Goal: Task Accomplishment & Management: Use online tool/utility

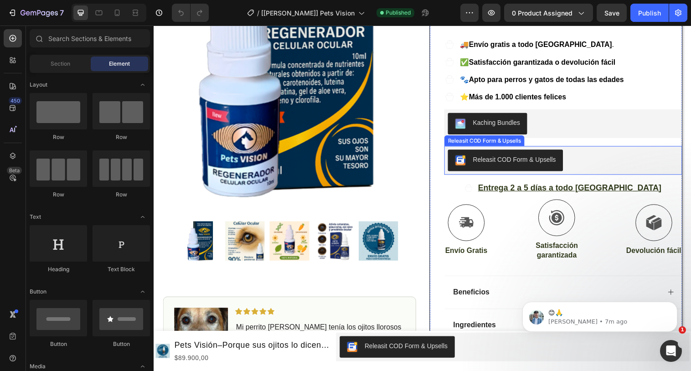
scroll to position [212, 0]
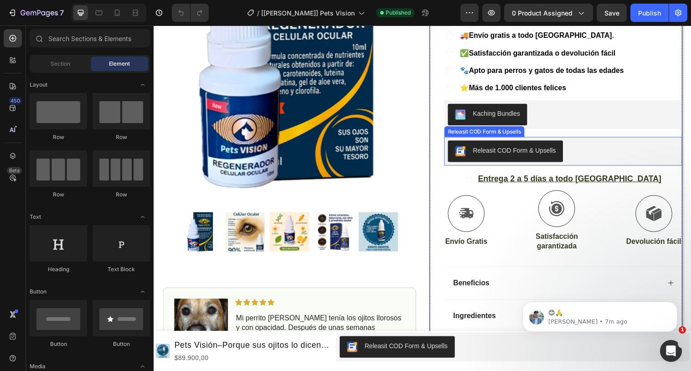
click at [478, 148] on div "Releasit COD Form & Upsells" at bounding box center [511, 153] width 103 height 11
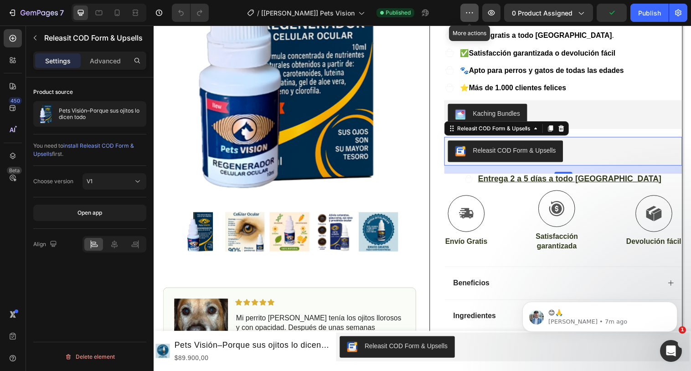
click at [468, 15] on icon "button" at bounding box center [469, 12] width 9 height 9
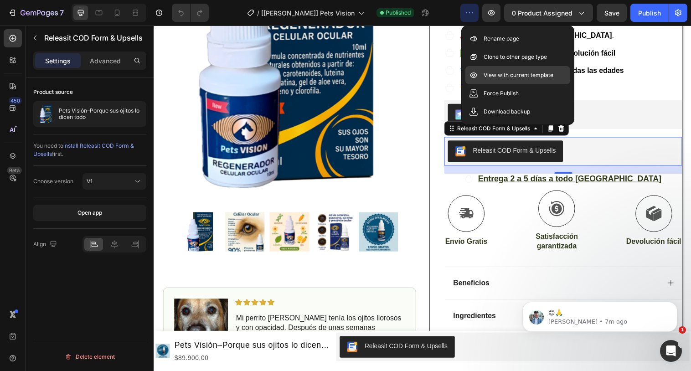
click at [480, 69] on div "View with current template" at bounding box center [517, 75] width 105 height 18
click at [118, 14] on icon at bounding box center [117, 12] width 9 height 9
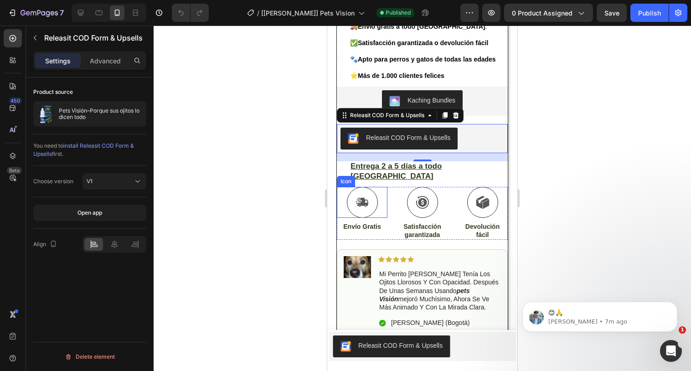
scroll to position [435, 0]
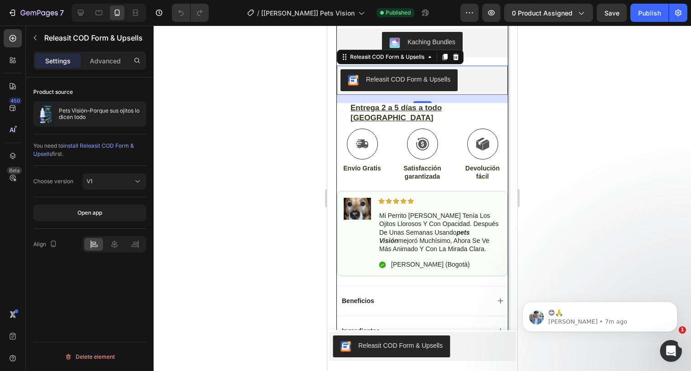
click at [376, 75] on div "Releasit COD Form & Upsells" at bounding box center [408, 80] width 84 height 10
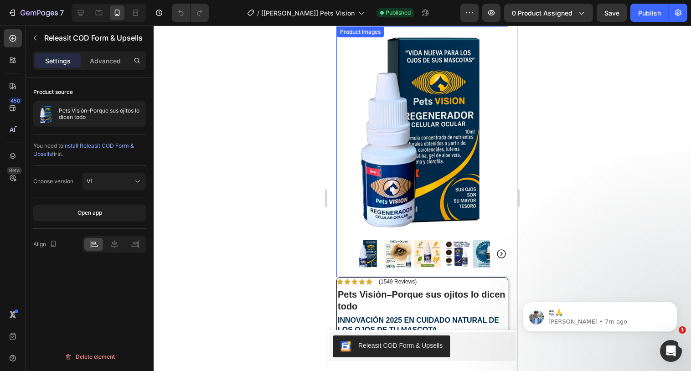
scroll to position [0, 0]
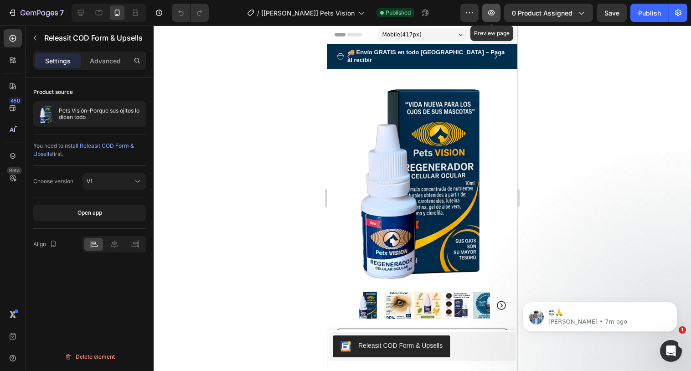
click at [491, 13] on icon "button" at bounding box center [491, 12] width 3 height 3
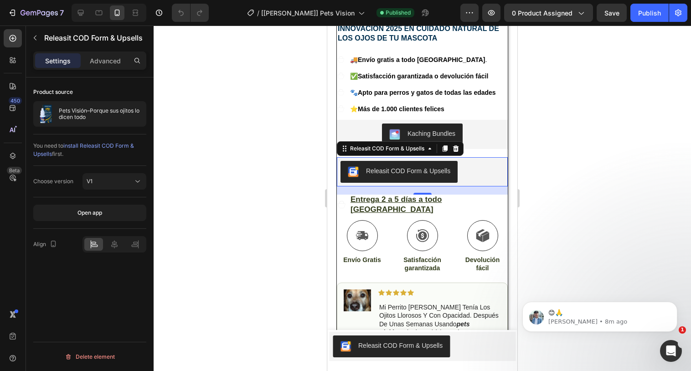
scroll to position [344, 0]
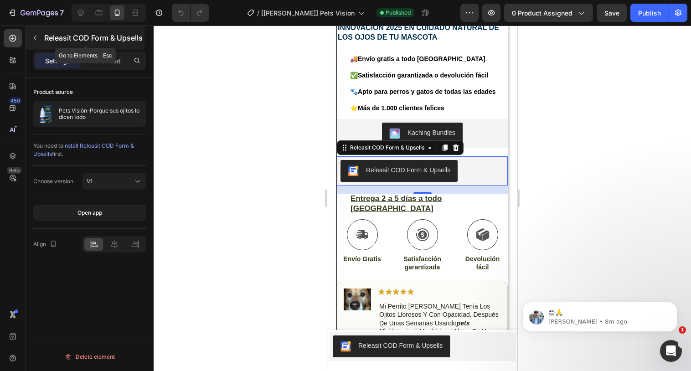
click at [36, 37] on icon "button" at bounding box center [34, 37] width 7 height 7
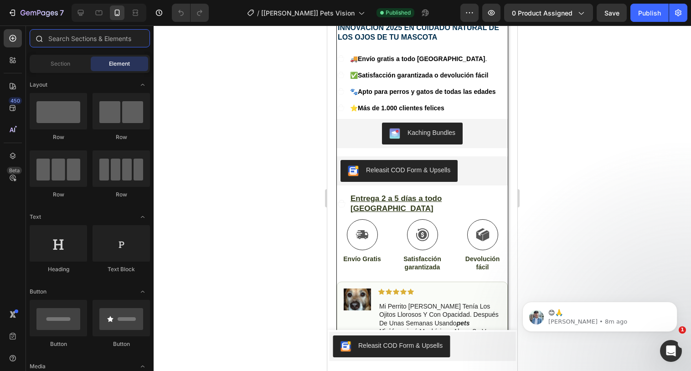
click at [51, 38] on input "text" at bounding box center [90, 38] width 120 height 18
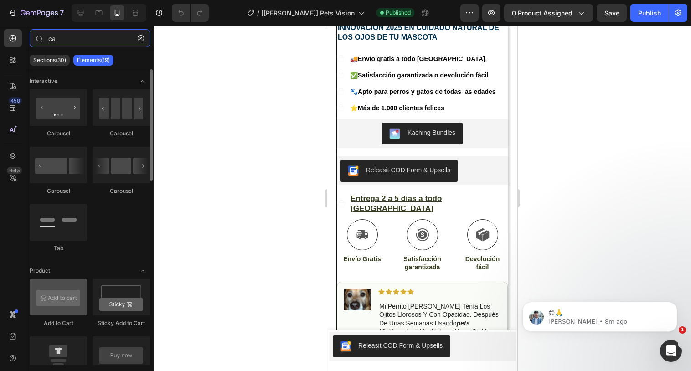
type input "ca"
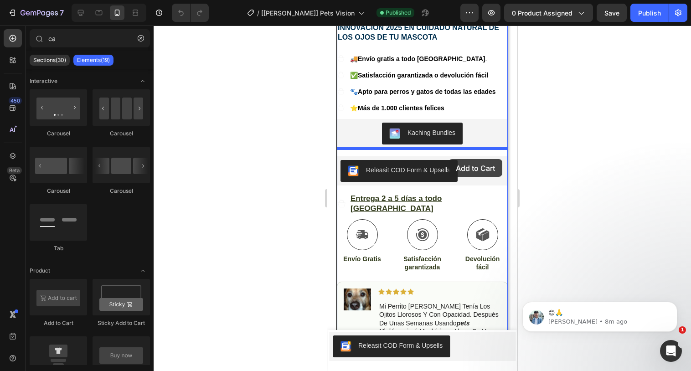
drag, startPoint x: 390, startPoint y: 324, endPoint x: 983, endPoint y: 35, distance: 659.4
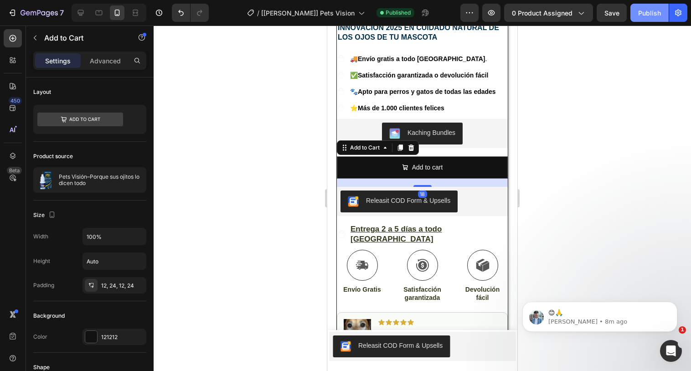
click at [642, 17] on div "Publish" at bounding box center [649, 13] width 23 height 10
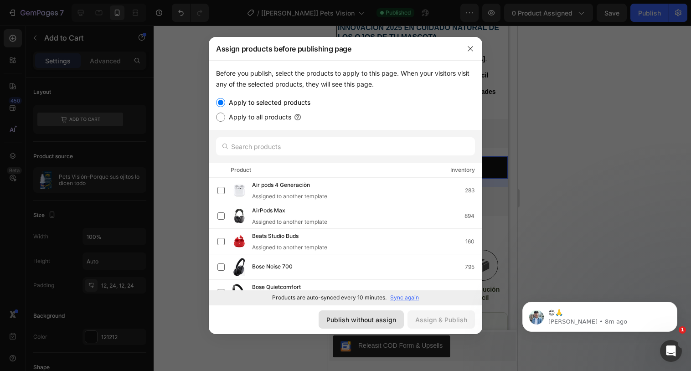
click at [371, 319] on div "Publish without assign" at bounding box center [361, 320] width 70 height 10
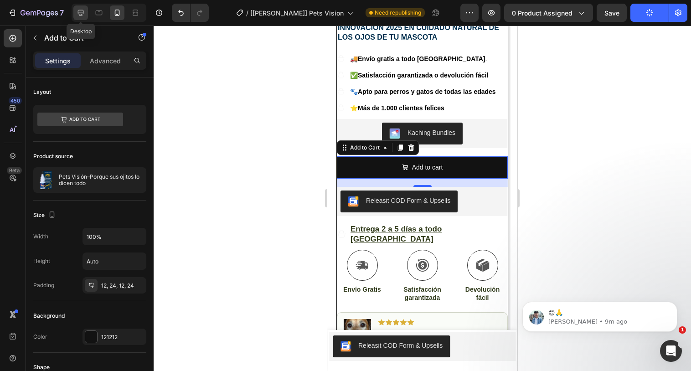
click at [87, 12] on div at bounding box center [80, 12] width 15 height 15
type input "16"
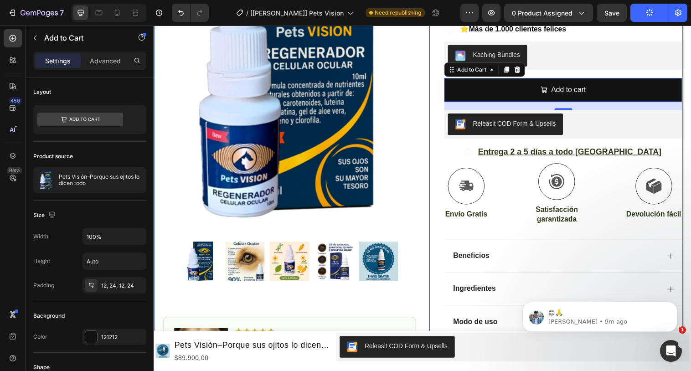
scroll to position [272, 0]
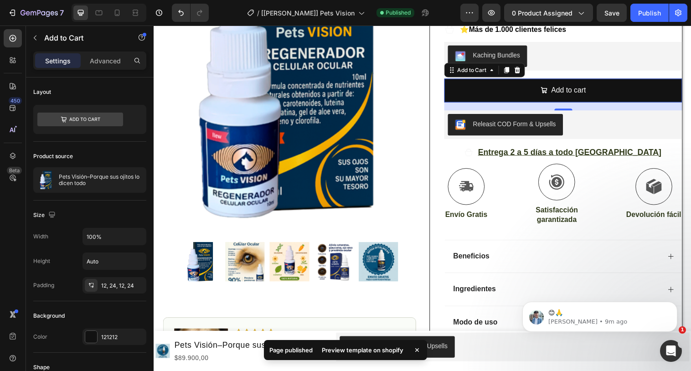
click at [375, 349] on div "Preview template on shopify" at bounding box center [362, 350] width 93 height 13
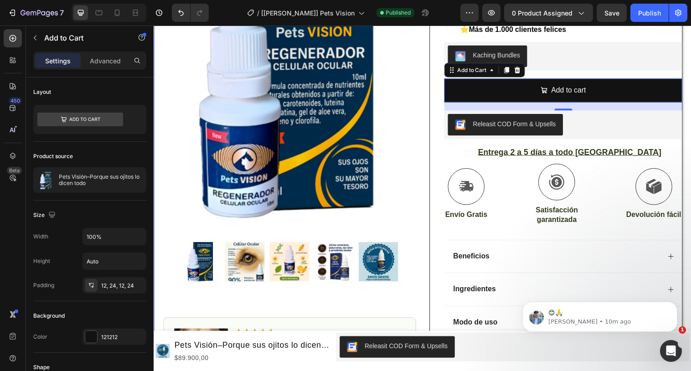
click at [429, 68] on div "Product Images Image Icon Icon Icon Icon Icon Icon List Mi perrito [PERSON_NAME…" at bounding box center [427, 111] width 547 height 612
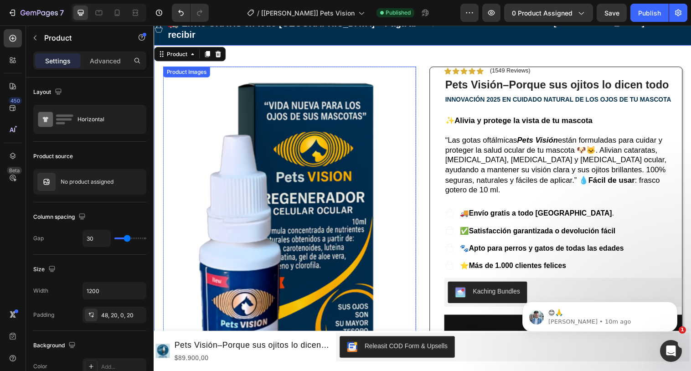
scroll to position [0, 0]
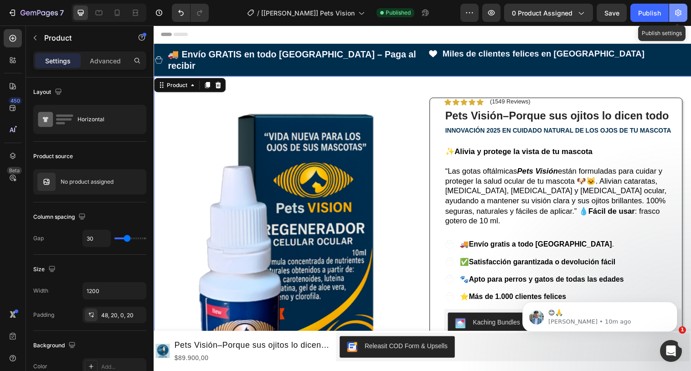
click at [676, 13] on icon "button" at bounding box center [678, 13] width 6 height 7
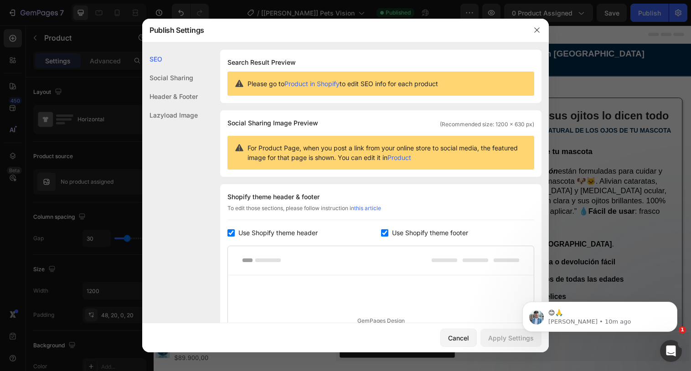
click at [664, 92] on div at bounding box center [345, 185] width 691 height 371
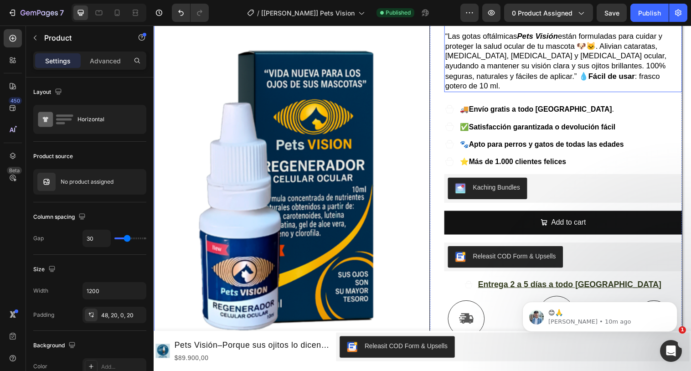
scroll to position [142, 0]
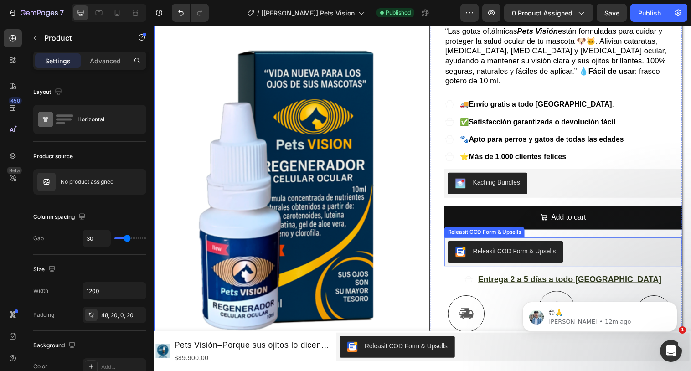
click at [496, 245] on button "Releasit COD Form & Upsells" at bounding box center [511, 256] width 117 height 22
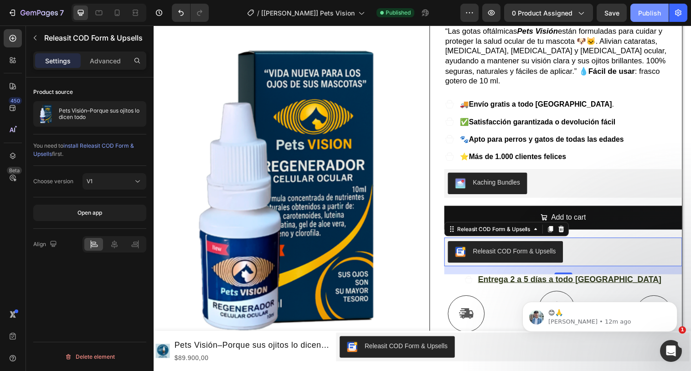
click at [643, 15] on div "Publish" at bounding box center [649, 13] width 23 height 10
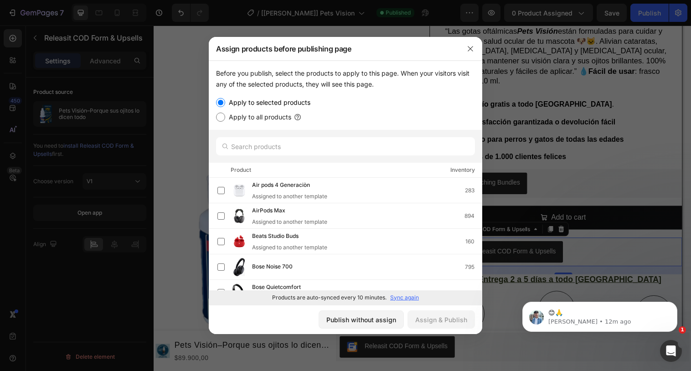
click at [107, 184] on div at bounding box center [345, 185] width 691 height 371
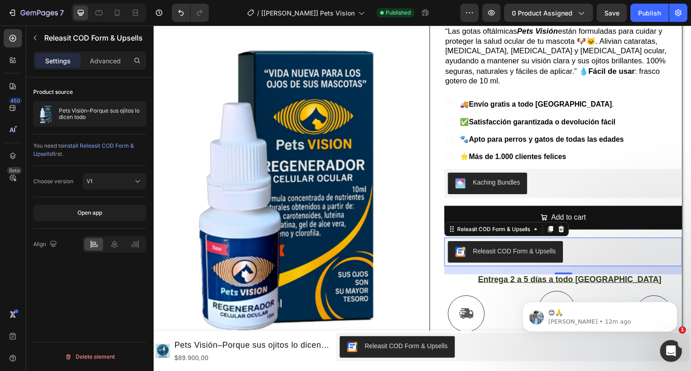
click at [107, 184] on div "V1" at bounding box center [110, 181] width 46 height 8
drag, startPoint x: 97, startPoint y: 221, endPoint x: 127, endPoint y: 119, distance: 106.9
click at [97, 221] on p "V2" at bounding box center [113, 221] width 52 height 8
click at [123, 212] on span "Releasit button" at bounding box center [106, 212] width 38 height 7
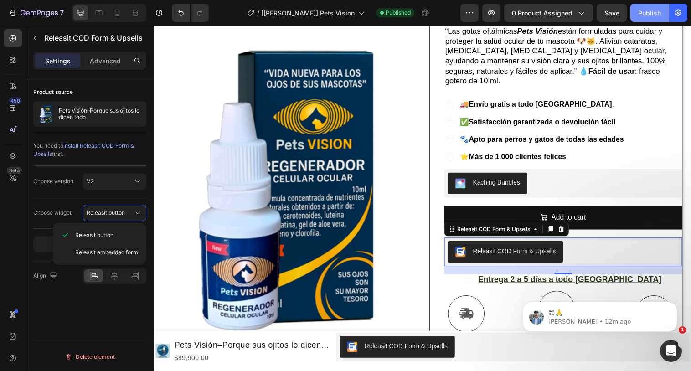
click at [649, 17] on div "Publish" at bounding box center [649, 13] width 23 height 10
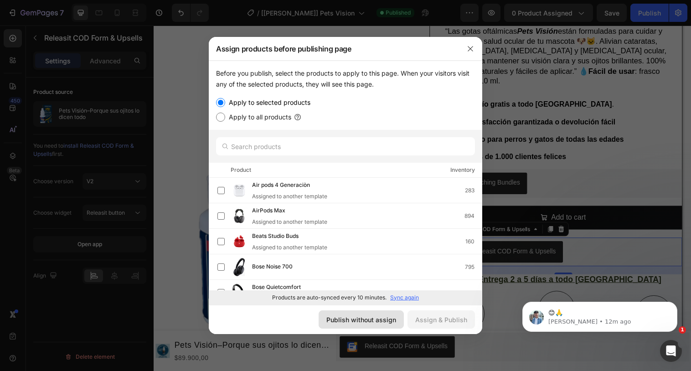
click at [373, 326] on button "Publish without assign" at bounding box center [361, 319] width 85 height 18
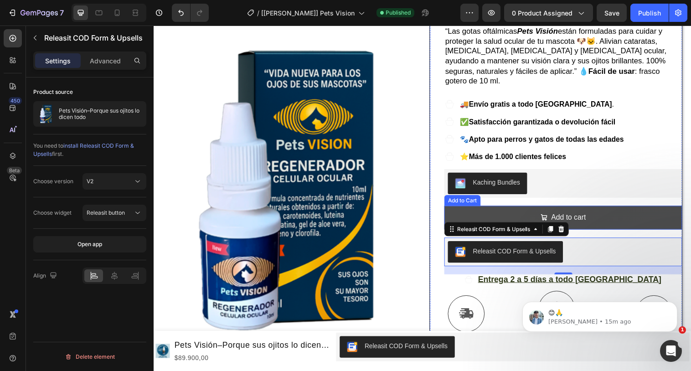
click at [488, 209] on button "Add to cart" at bounding box center [570, 221] width 242 height 24
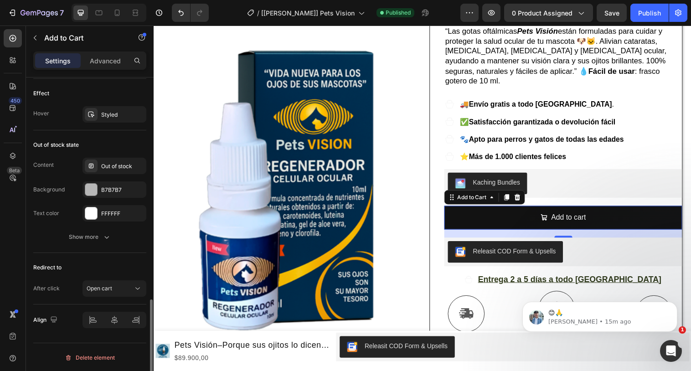
scroll to position [729, 0]
click at [100, 67] on div "Advanced" at bounding box center [105, 60] width 46 height 15
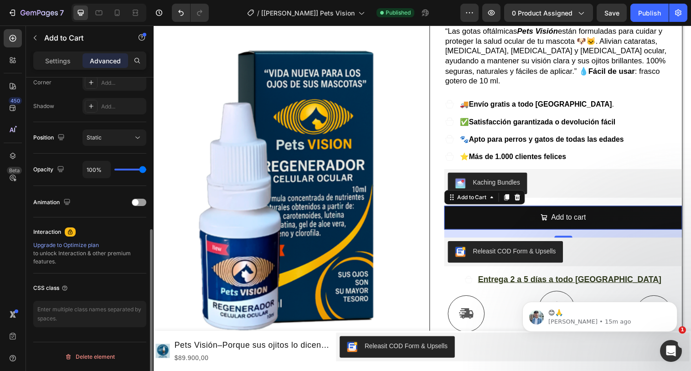
scroll to position [288, 0]
click at [88, 329] on div "CSS class" at bounding box center [89, 303] width 113 height 61
click at [87, 305] on textarea at bounding box center [89, 314] width 113 height 26
paste textarea "rsi-cod-form-gempages-button-overwrite rsi-cod-form-is-gempage"
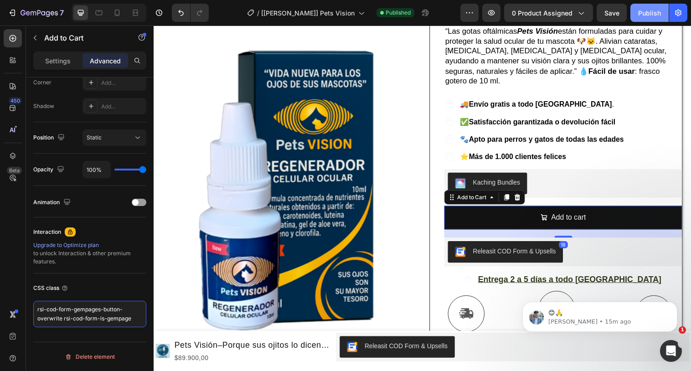
type textarea "rsi-cod-form-gempages-button-overwrite rsi-cod-form-is-gempage"
click at [643, 17] on button "Publish" at bounding box center [649, 13] width 38 height 18
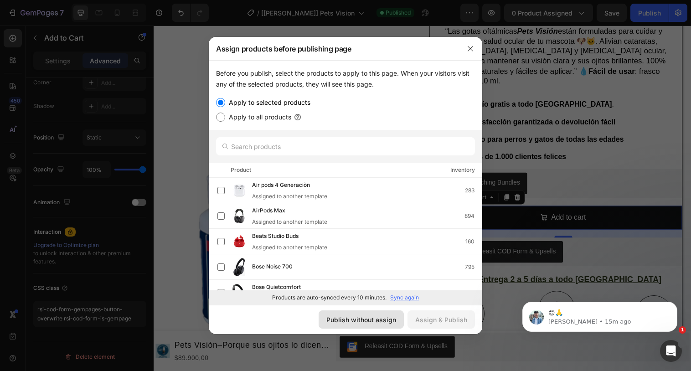
click at [376, 318] on div "Publish without assign" at bounding box center [361, 320] width 70 height 10
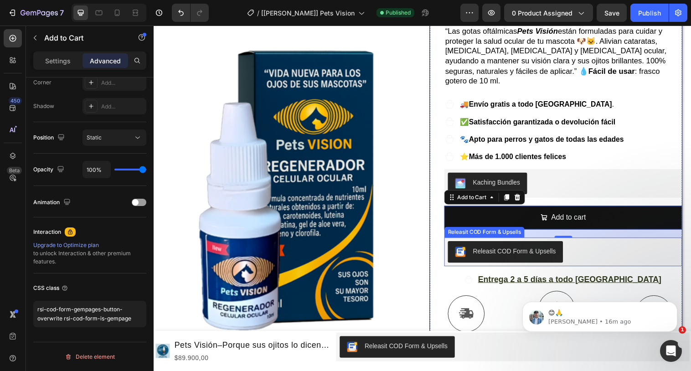
click at [469, 251] on img "Releasit COD Form & Upsells" at bounding box center [465, 256] width 11 height 11
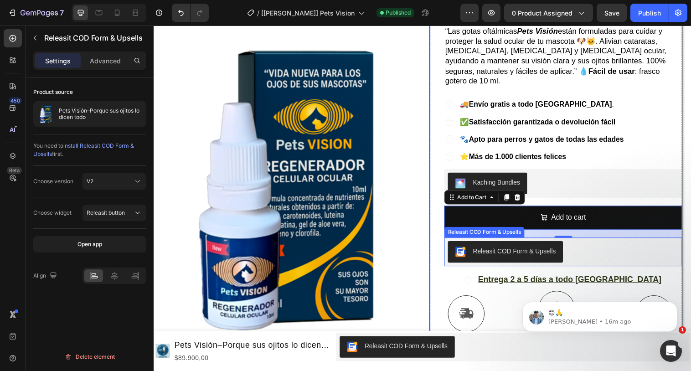
scroll to position [0, 0]
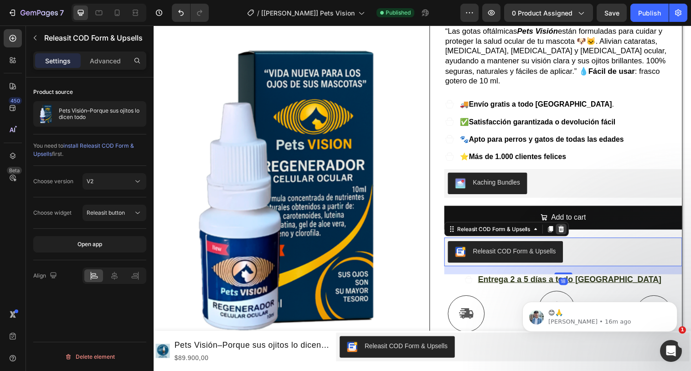
click at [572, 227] on div at bounding box center [567, 232] width 11 height 11
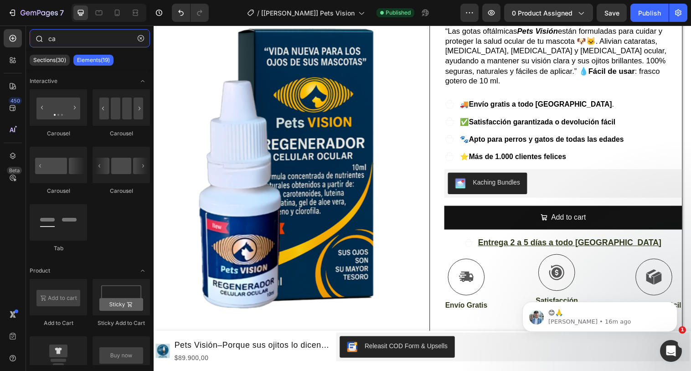
click at [77, 41] on input "ca" at bounding box center [90, 38] width 120 height 18
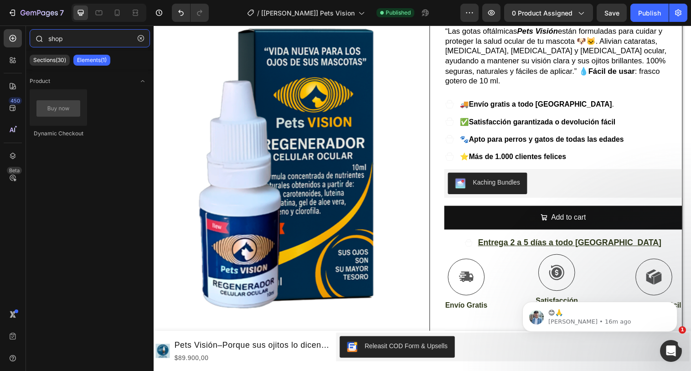
type input "shopi"
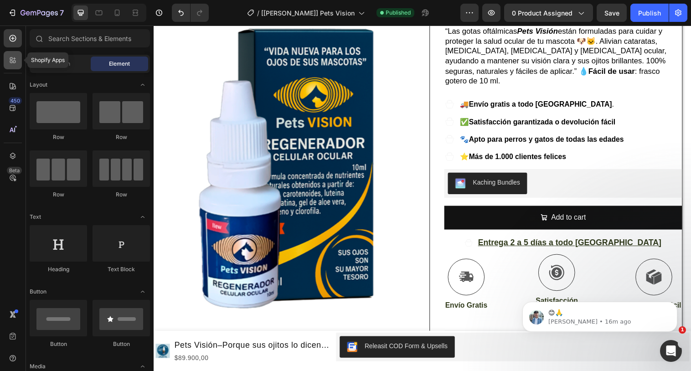
click at [14, 58] on icon at bounding box center [12, 60] width 9 height 9
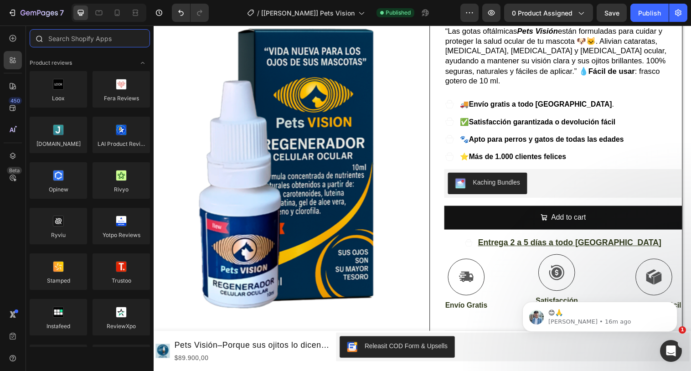
click at [56, 43] on input "text" at bounding box center [90, 38] width 120 height 18
paste input "shopi"
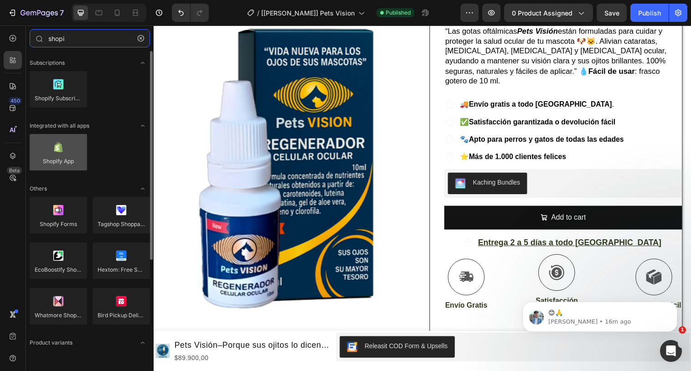
type input "shopi"
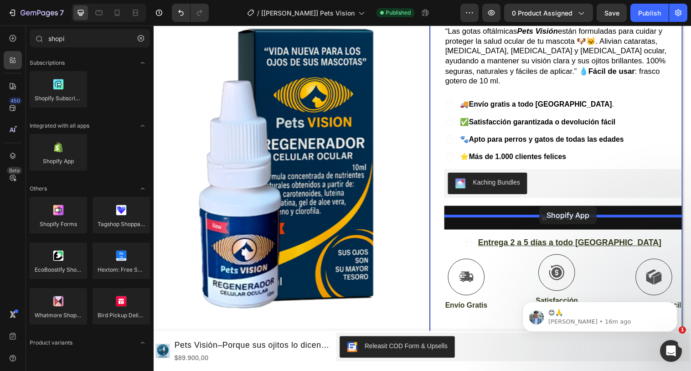
drag, startPoint x: 225, startPoint y: 187, endPoint x: 546, endPoint y: 210, distance: 321.6
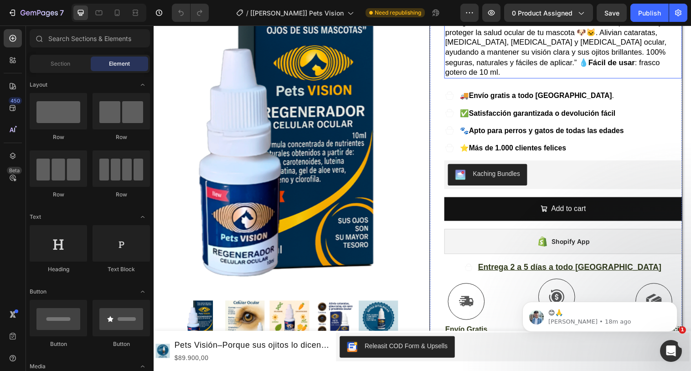
scroll to position [152, 0]
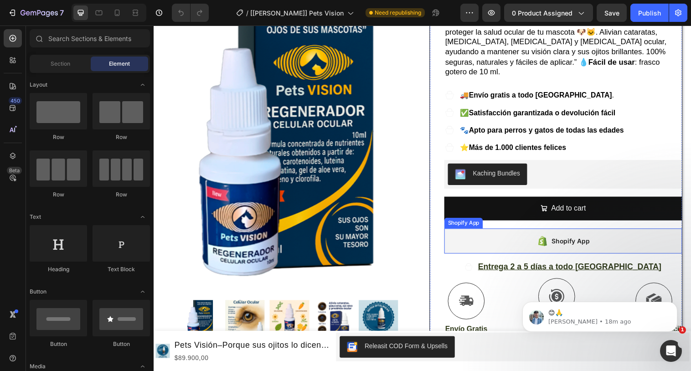
click at [505, 232] on div "Shopify App" at bounding box center [570, 245] width 242 height 26
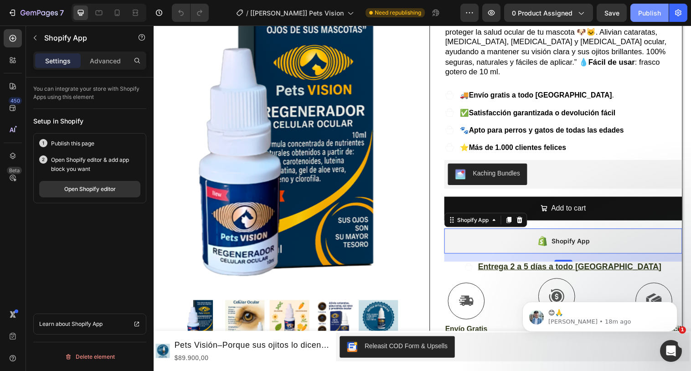
click at [648, 9] on div "Publish" at bounding box center [649, 13] width 23 height 10
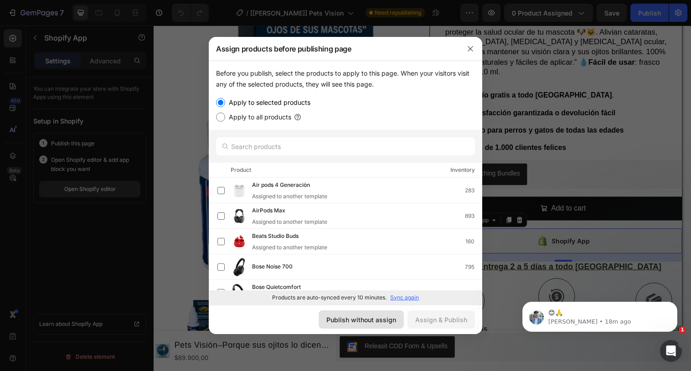
click at [362, 326] on button "Publish without assign" at bounding box center [361, 319] width 85 height 18
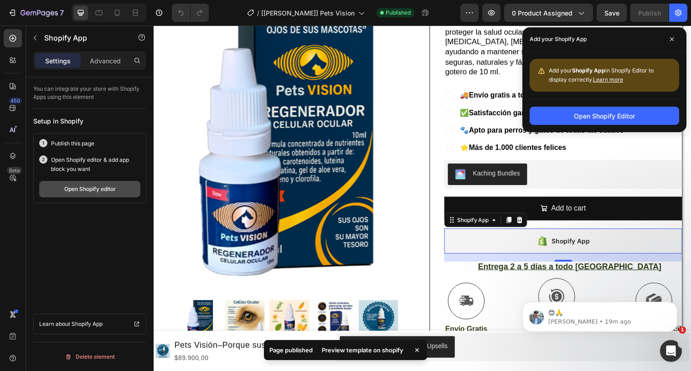
click at [98, 186] on div "Open Shopify editor" at bounding box center [89, 189] width 51 height 8
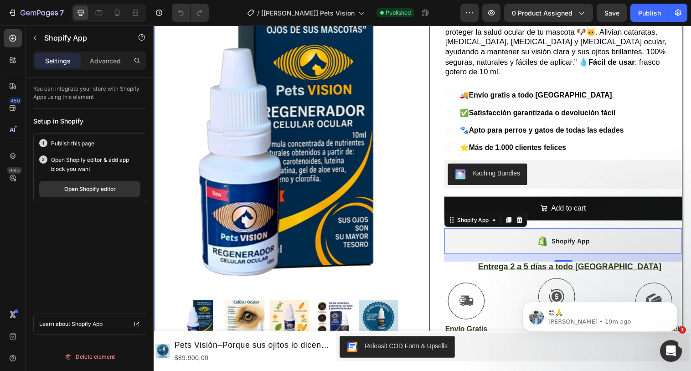
scroll to position [0, 0]
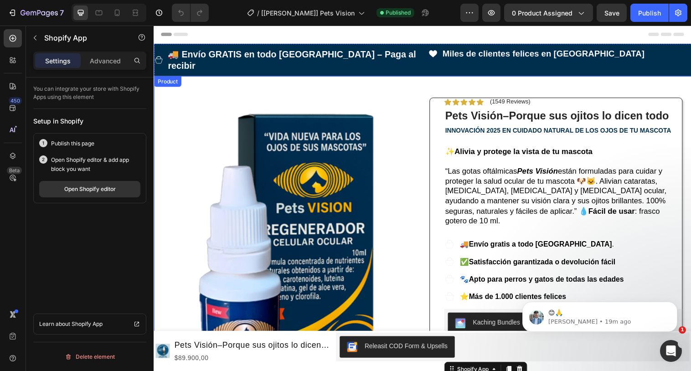
click at [167, 77] on div "Product Images Image Icon Icon Icon Icon Icon Icon List Mi perrito [PERSON_NAME…" at bounding box center [427, 352] width 547 height 551
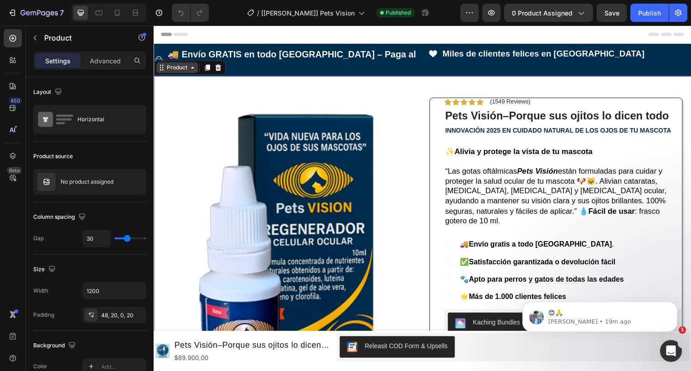
click at [170, 64] on div "Product" at bounding box center [177, 68] width 24 height 8
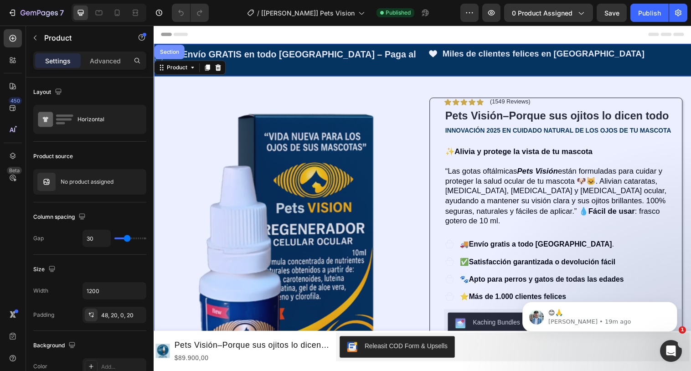
click at [171, 50] on div "Section" at bounding box center [169, 52] width 23 height 5
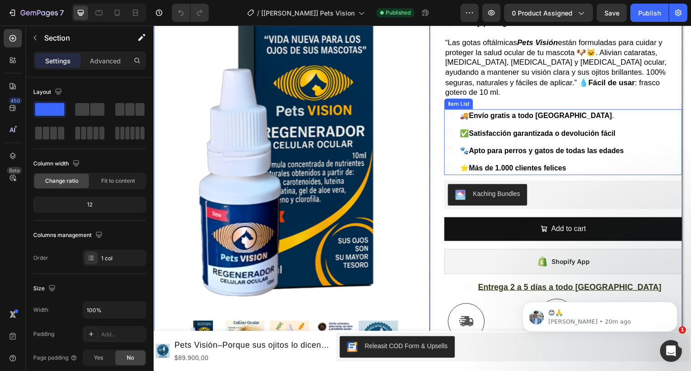
scroll to position [142, 0]
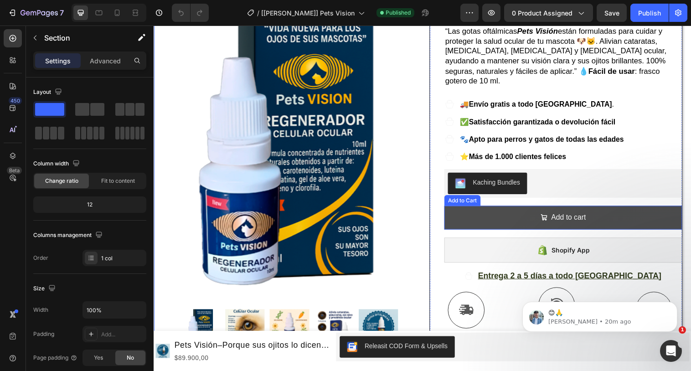
click at [547, 217] on icon "Add to cart" at bounding box center [550, 220] width 7 height 7
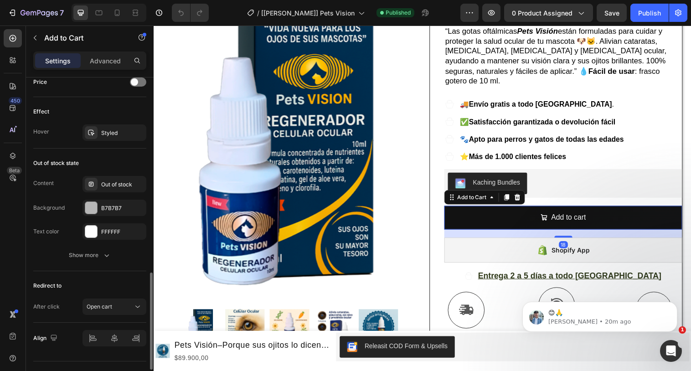
scroll to position [729, 0]
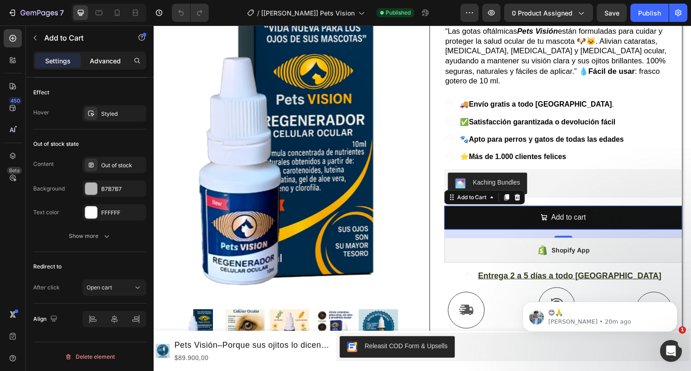
click at [89, 57] on div "Advanced" at bounding box center [105, 60] width 46 height 15
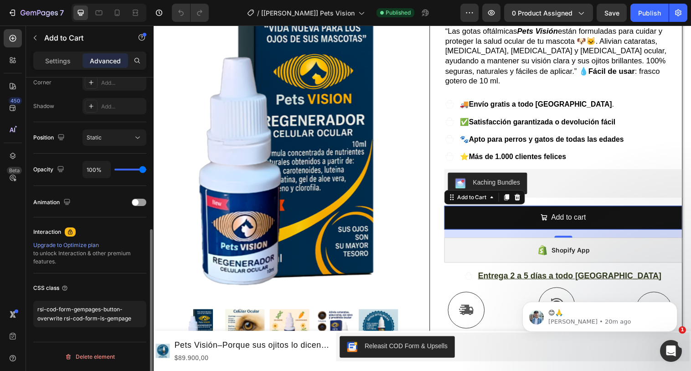
scroll to position [288, 0]
click at [94, 313] on textarea "rsi-cod-form-gempages-button-overwrite rsi-cod-form-is-gempage" at bounding box center [89, 314] width 113 height 26
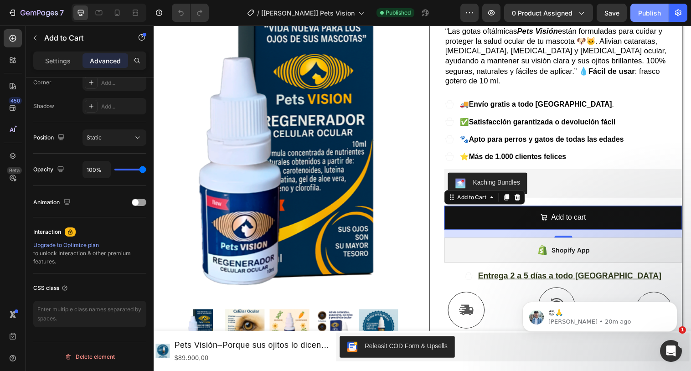
click at [646, 11] on div "Publish" at bounding box center [649, 13] width 23 height 10
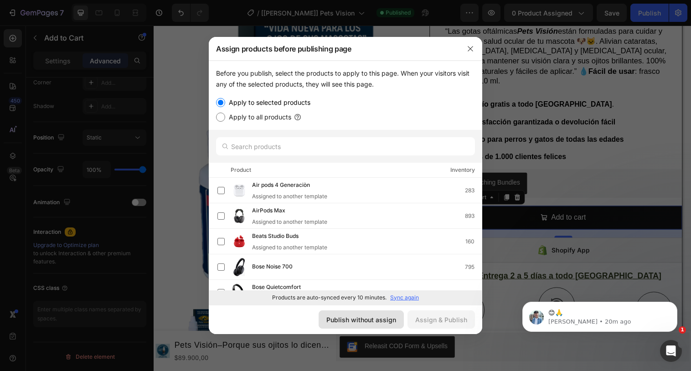
click at [377, 318] on div "Publish without assign" at bounding box center [361, 320] width 70 height 10
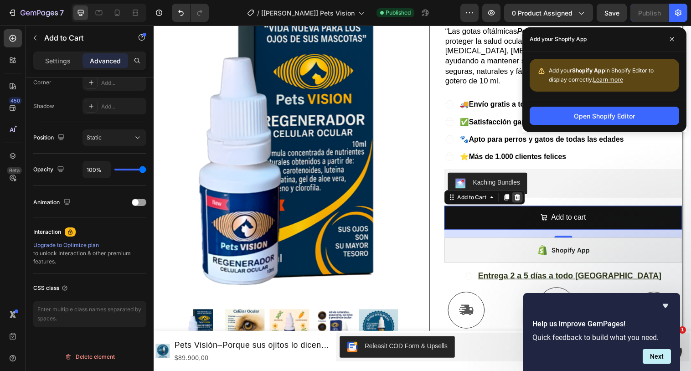
click at [526, 197] on icon at bounding box center [523, 200] width 7 height 7
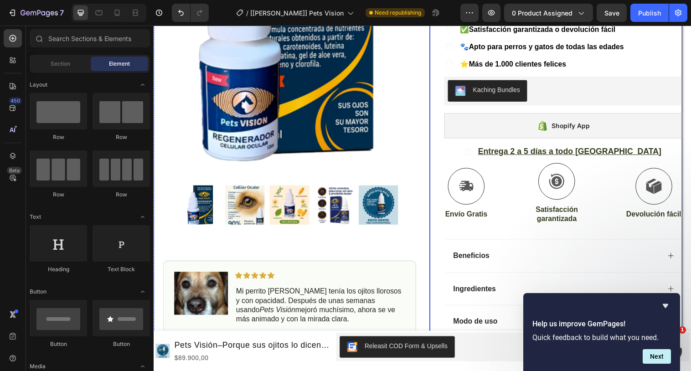
scroll to position [234, 0]
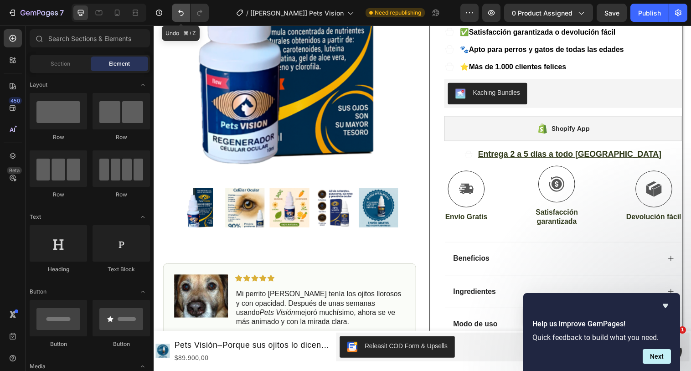
click at [183, 12] on icon "Undo/Redo" at bounding box center [180, 13] width 5 height 6
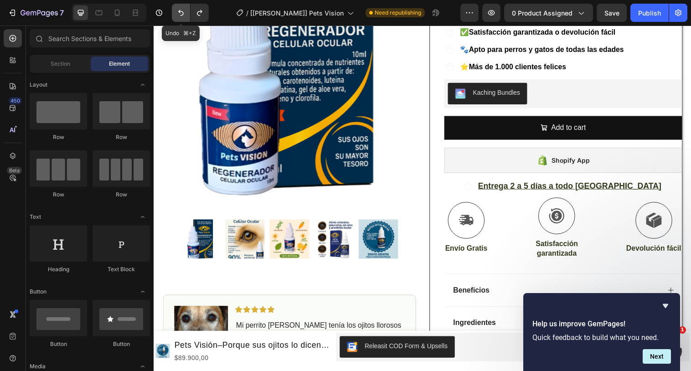
click at [183, 12] on icon "Undo/Redo" at bounding box center [180, 13] width 5 height 6
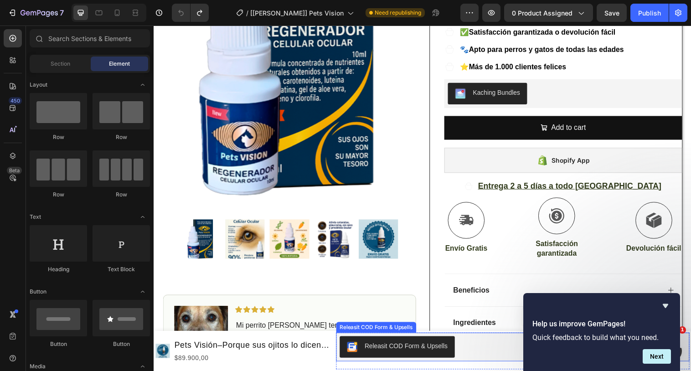
click at [428, 354] on div "Releasit COD Form & Upsells" at bounding box center [410, 352] width 84 height 10
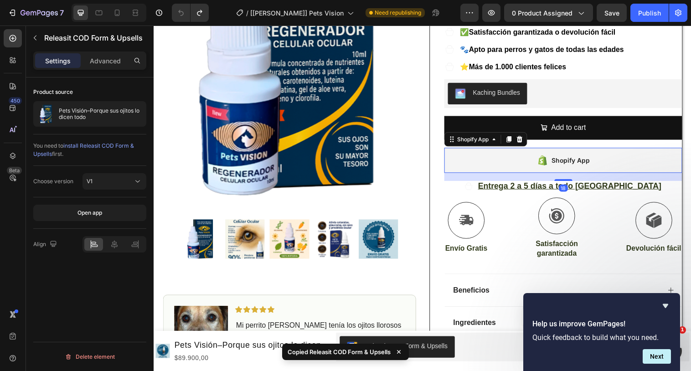
click at [562, 157] on div "Shopify App" at bounding box center [577, 162] width 39 height 11
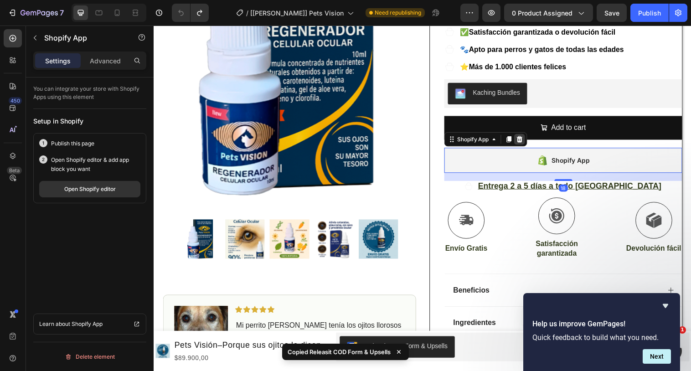
click at [527, 138] on icon at bounding box center [526, 141] width 6 height 6
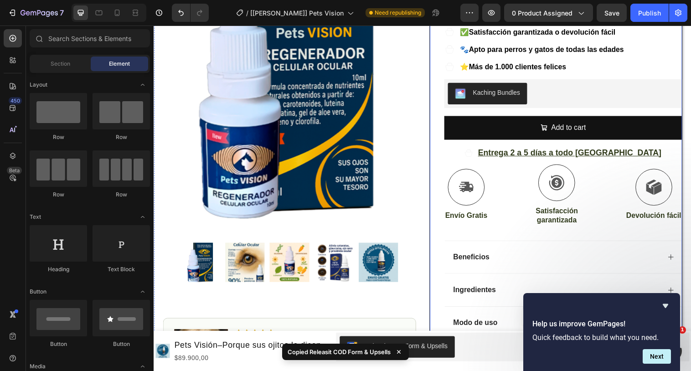
click at [539, 121] on div "Add to cart Add to Cart" at bounding box center [570, 134] width 242 height 32
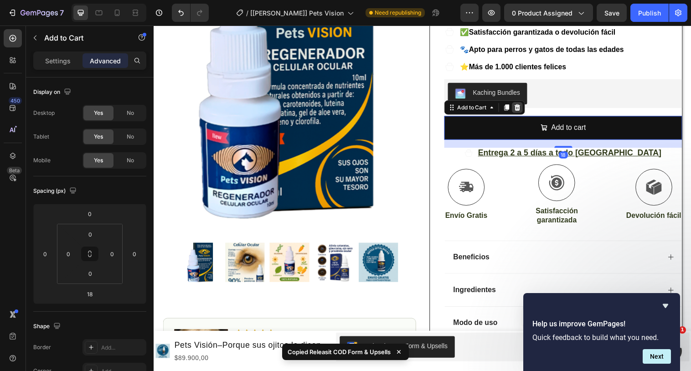
click at [525, 106] on icon at bounding box center [523, 109] width 6 height 6
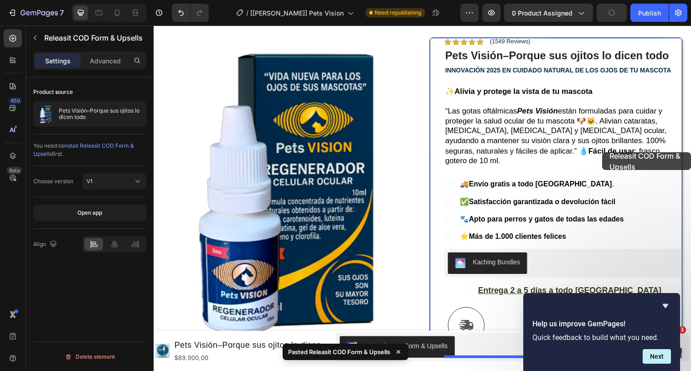
scroll to position [0, 0]
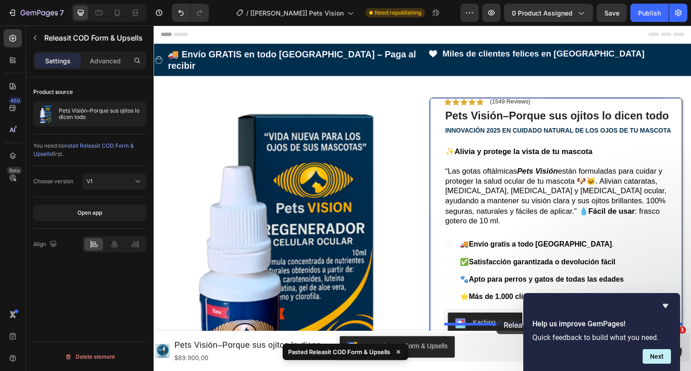
drag, startPoint x: 468, startPoint y: 49, endPoint x: 502, endPoint y: 321, distance: 274.6
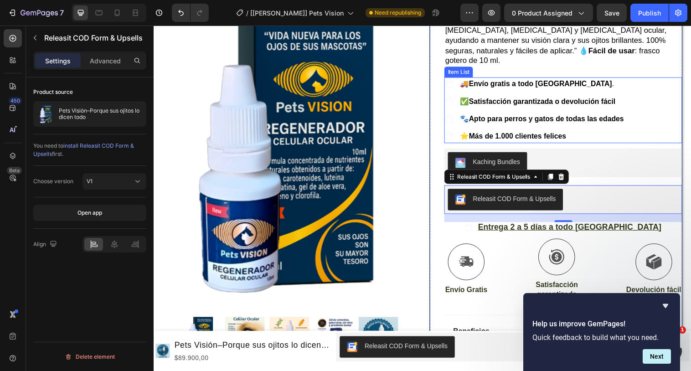
scroll to position [164, 0]
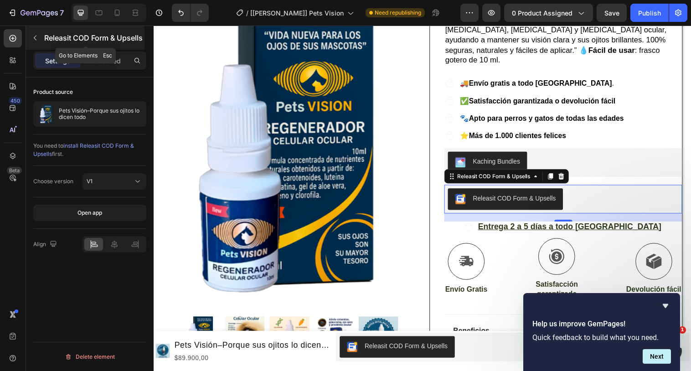
click at [36, 35] on icon "button" at bounding box center [34, 37] width 7 height 7
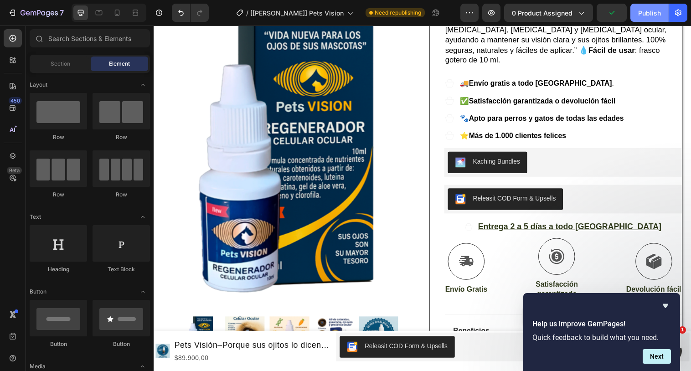
click at [640, 11] on div "Publish" at bounding box center [649, 13] width 23 height 10
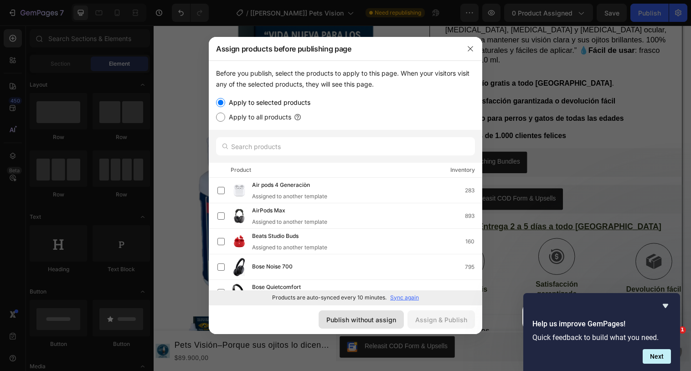
click at [360, 320] on div "Publish without assign" at bounding box center [361, 320] width 70 height 10
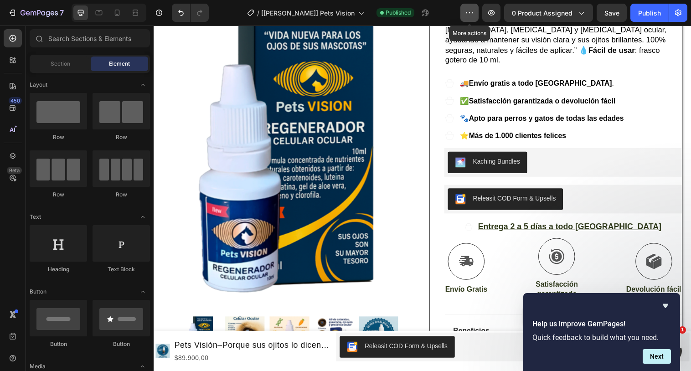
click at [469, 10] on icon "button" at bounding box center [469, 12] width 9 height 9
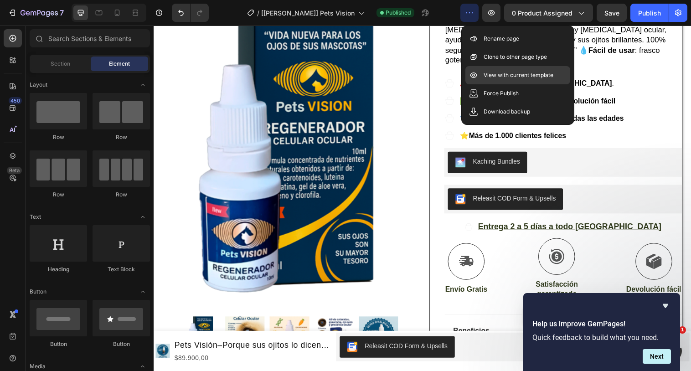
click at [483, 77] on div "View with current template" at bounding box center [517, 75] width 105 height 18
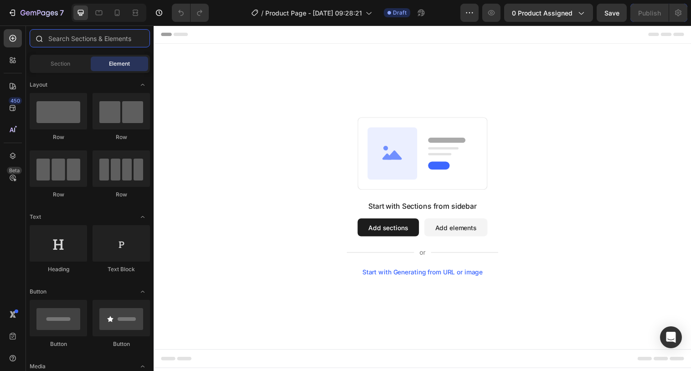
click at [77, 39] on input "text" at bounding box center [90, 38] width 120 height 18
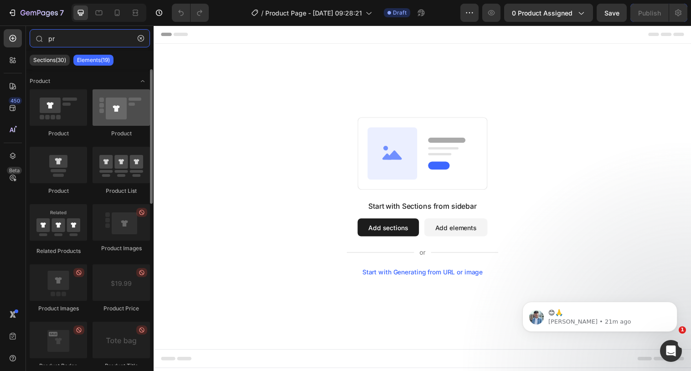
type input "pr"
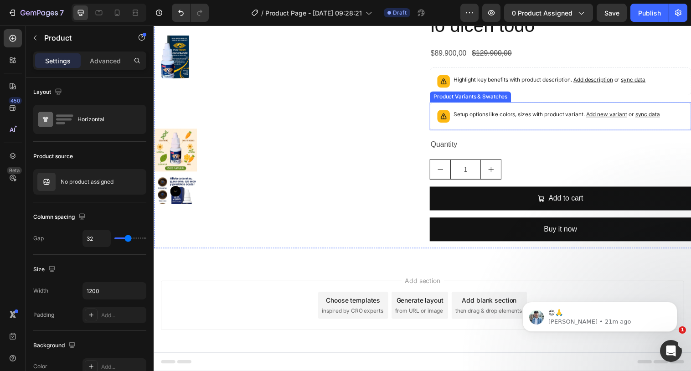
scroll to position [72, 0]
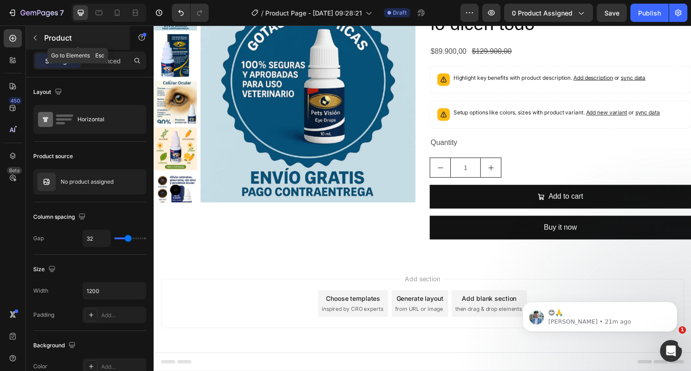
click at [43, 38] on div "Product" at bounding box center [78, 38] width 104 height 24
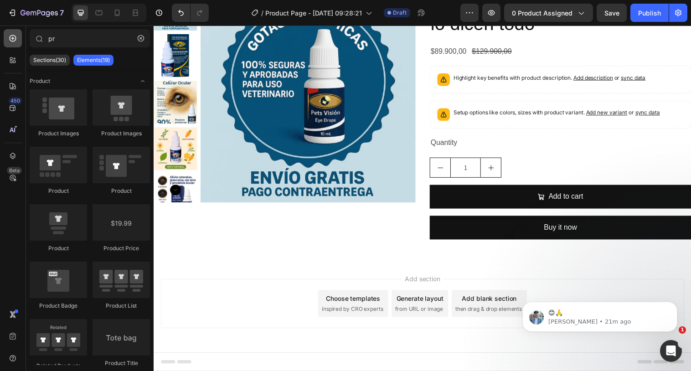
click at [14, 38] on icon at bounding box center [13, 38] width 4 height 4
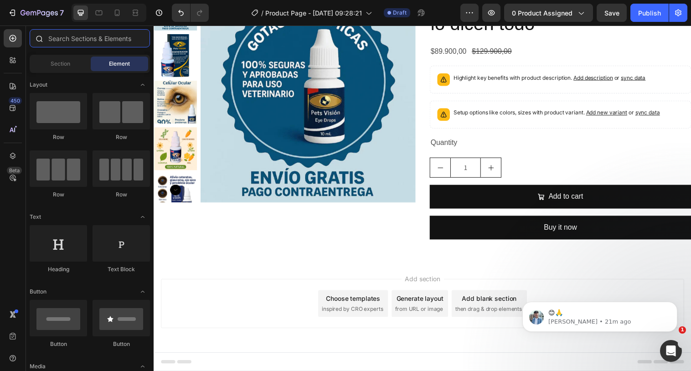
click at [83, 42] on input "text" at bounding box center [90, 38] width 120 height 18
click at [15, 58] on icon at bounding box center [14, 58] width 3 height 3
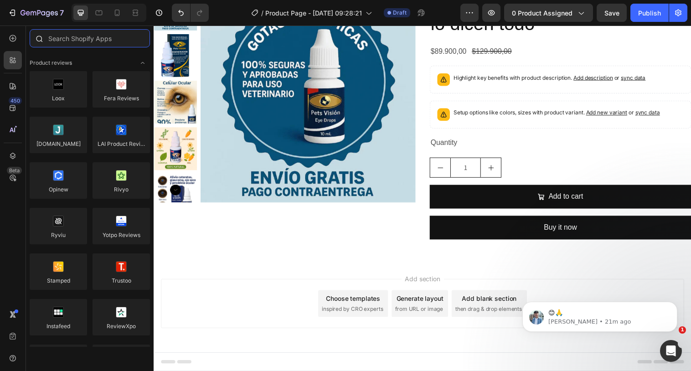
click at [68, 39] on input "text" at bounding box center [90, 38] width 120 height 18
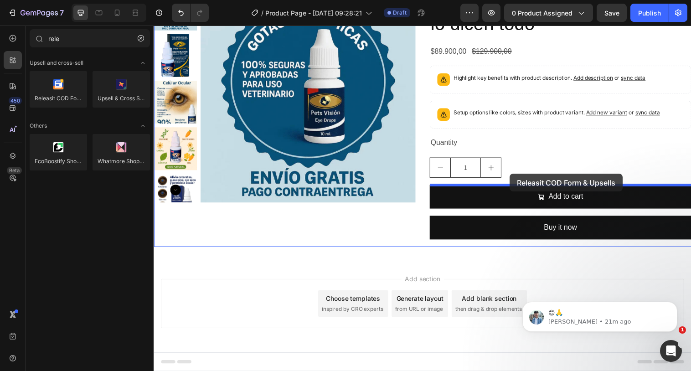
drag, startPoint x: 212, startPoint y: 117, endPoint x: 516, endPoint y: 175, distance: 309.6
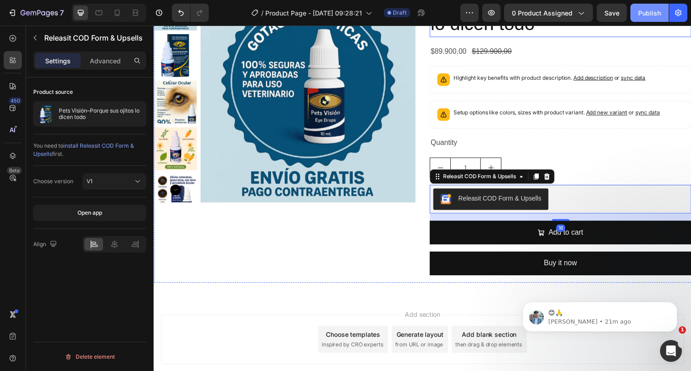
click at [649, 17] on div "Publish" at bounding box center [649, 13] width 23 height 10
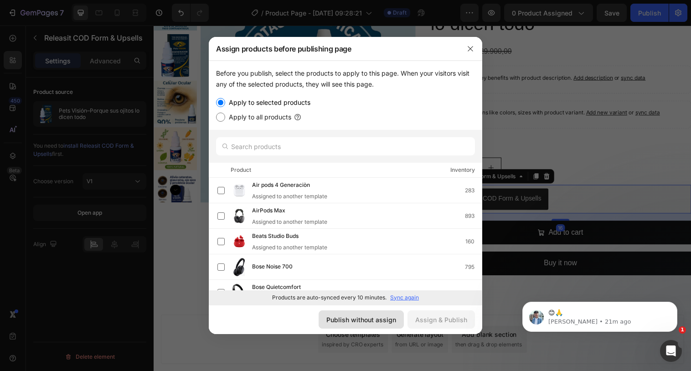
click at [374, 322] on div "Publish without assign" at bounding box center [361, 320] width 70 height 10
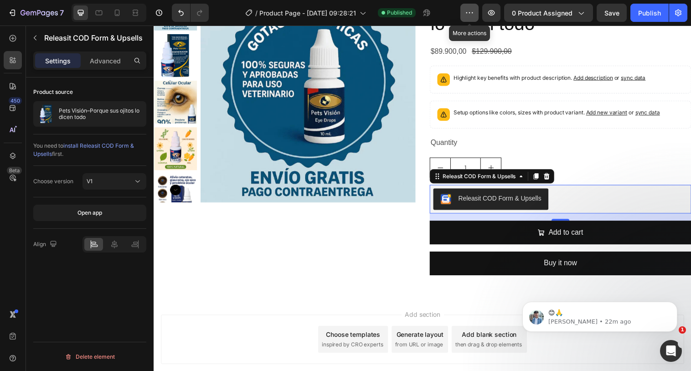
click at [470, 15] on icon "button" at bounding box center [469, 12] width 9 height 9
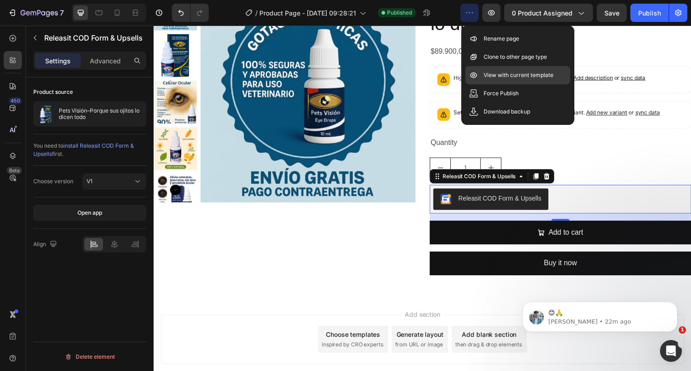
click at [490, 76] on p "View with current template" at bounding box center [519, 75] width 70 height 9
click at [553, 178] on icon at bounding box center [554, 179] width 6 height 6
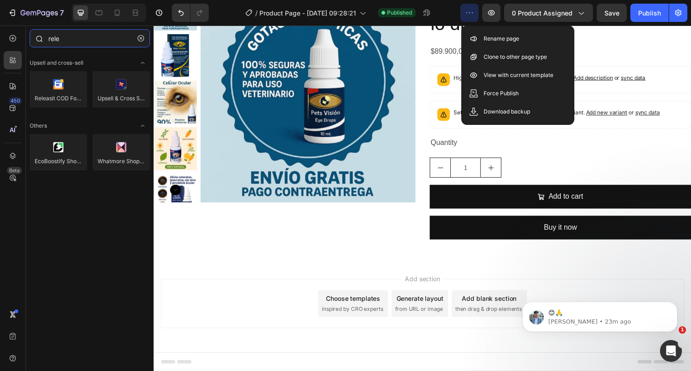
click at [60, 35] on input "rele" at bounding box center [90, 38] width 120 height 18
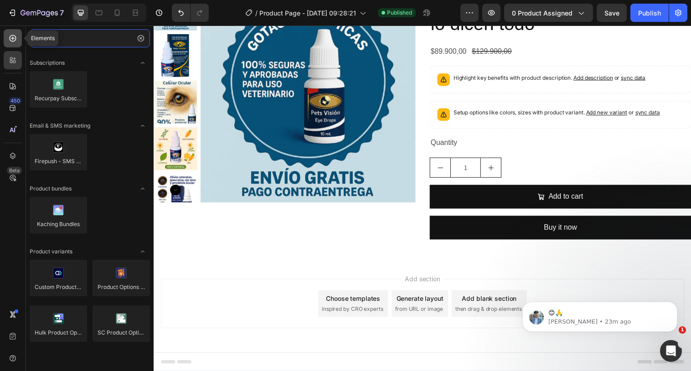
type input "cu"
click at [16, 42] on icon at bounding box center [12, 38] width 9 height 9
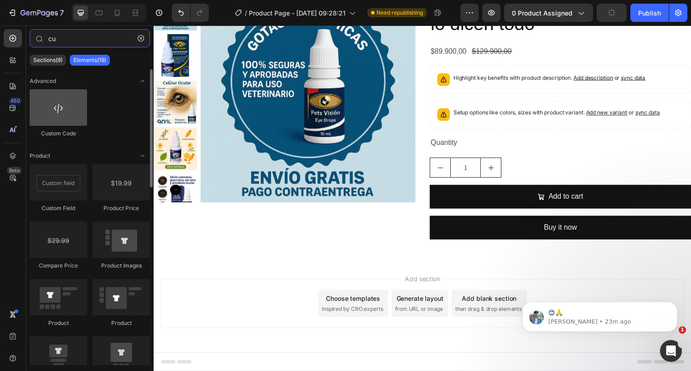
type input "cu"
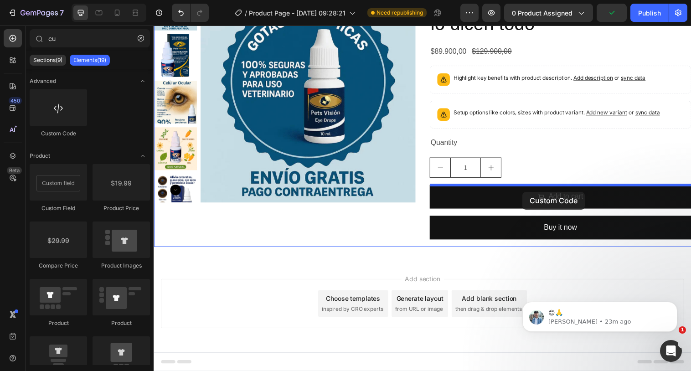
drag, startPoint x: 216, startPoint y: 127, endPoint x: 530, endPoint y: 194, distance: 321.1
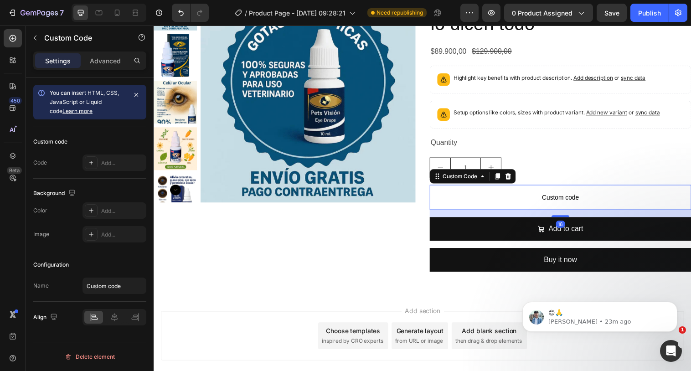
click at [560, 190] on p "Custom code" at bounding box center [567, 201] width 266 height 26
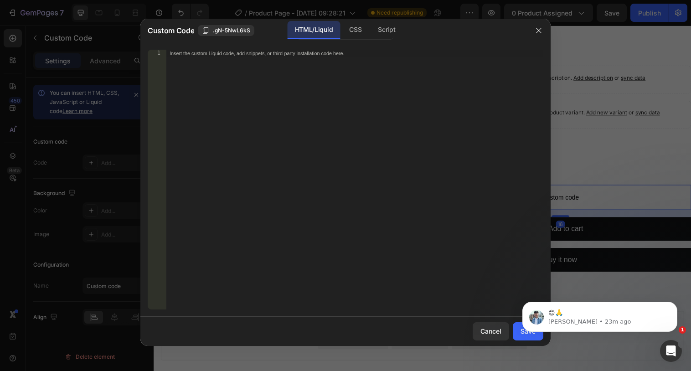
click at [386, 151] on div "Insert the custom Liquid code, add snippets, or third-party installation code h…" at bounding box center [354, 187] width 377 height 274
paste textarea "<div id="_rsi-cod-form-embed-custom-hook"></div>"
type textarea "<div id="_rsi-cod-form-embed-custom-hook"></div>"
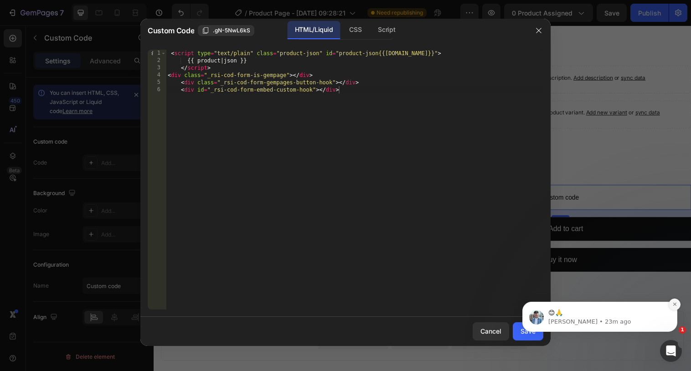
click at [672, 300] on button "Dismiss notification" at bounding box center [675, 305] width 12 height 12
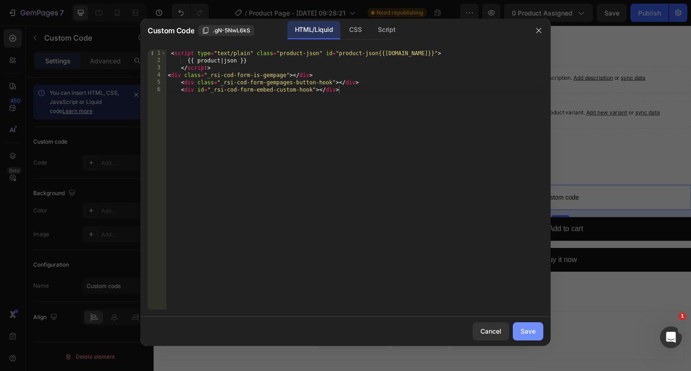
click at [524, 326] on div "Save" at bounding box center [527, 331] width 15 height 10
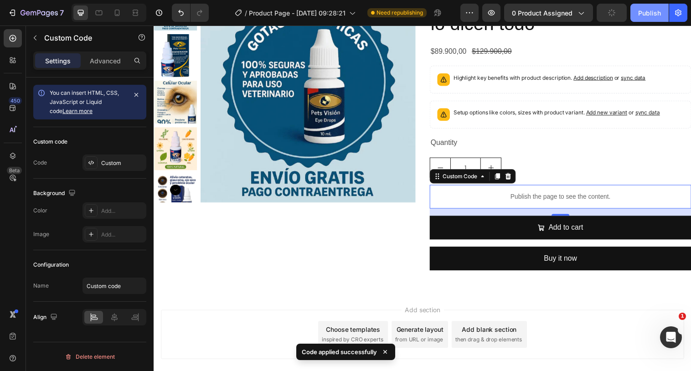
click at [649, 15] on div "Publish" at bounding box center [649, 13] width 23 height 10
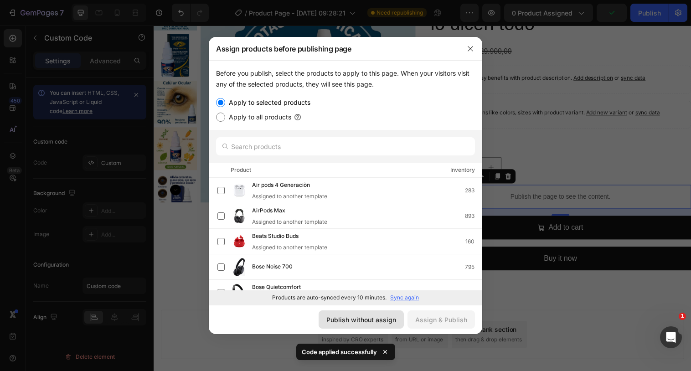
click at [378, 313] on button "Publish without assign" at bounding box center [361, 319] width 85 height 18
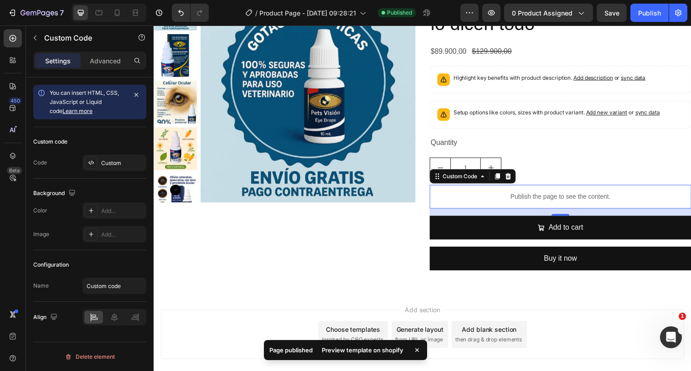
click at [350, 350] on div "Preview template on shopify" at bounding box center [362, 350] width 93 height 13
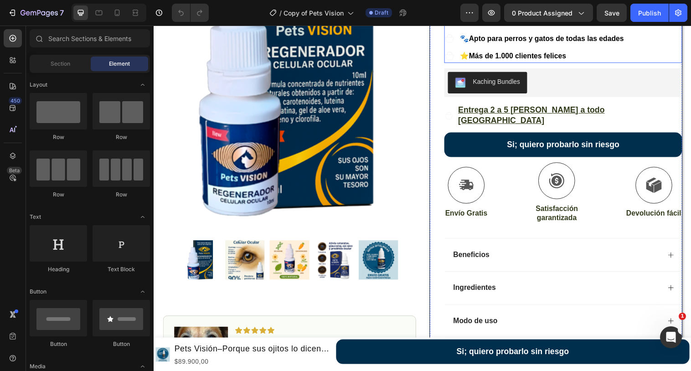
scroll to position [171, 0]
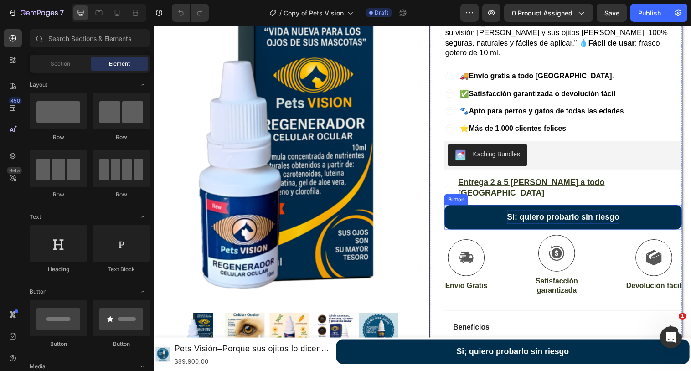
click at [543, 216] on strong "Si; quiero probarlo sin riesgo" at bounding box center [570, 220] width 114 height 9
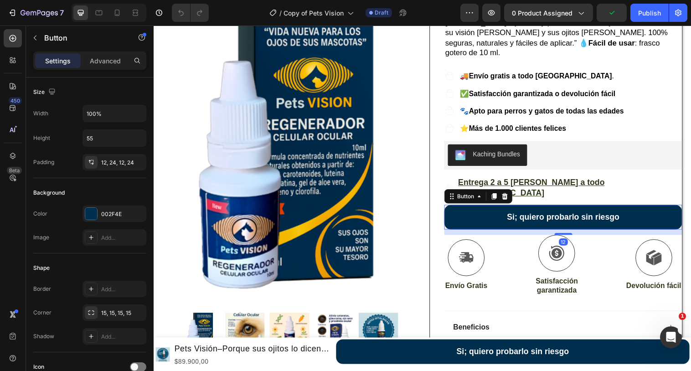
click at [501, 208] on button "Si; quiero probarlo sin riesgo" at bounding box center [570, 220] width 242 height 25
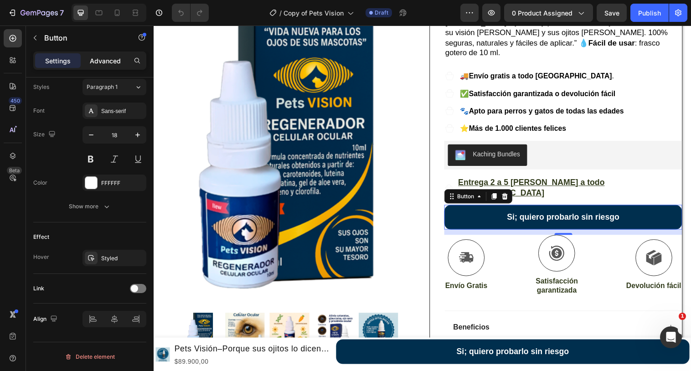
click at [107, 64] on p "Advanced" at bounding box center [105, 61] width 31 height 10
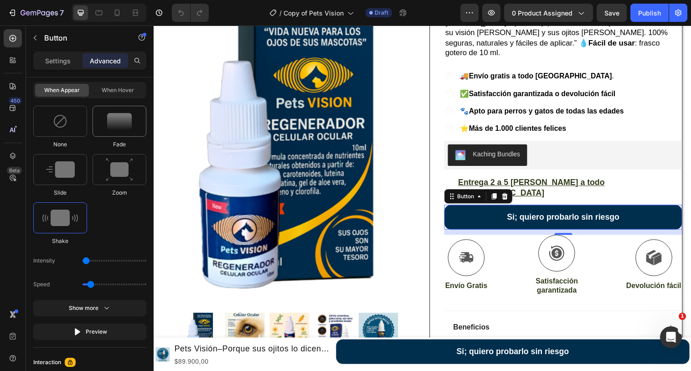
scroll to position [566, 0]
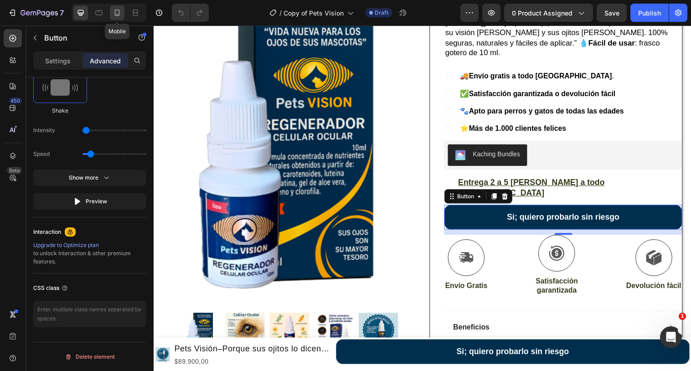
click at [110, 11] on div at bounding box center [117, 12] width 15 height 15
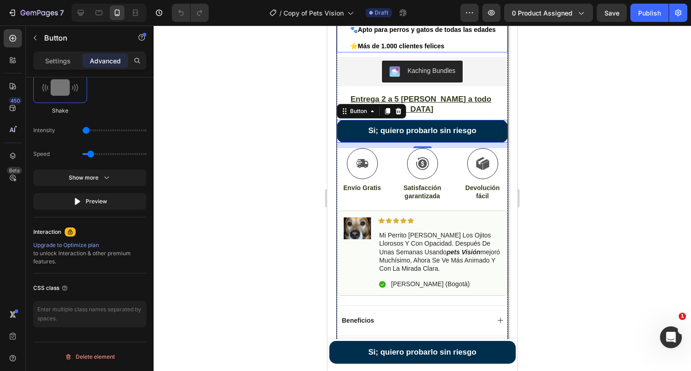
scroll to position [451, 0]
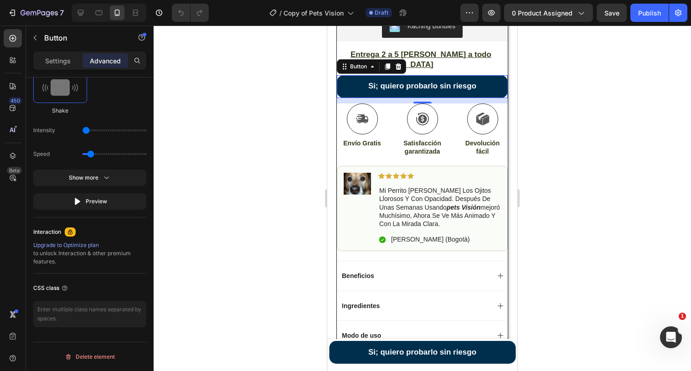
click at [355, 75] on button "Si; quiero probarlo sin riesgo" at bounding box center [422, 86] width 171 height 23
click at [340, 353] on button "Si; quiero probarlo sin riesgo" at bounding box center [422, 352] width 186 height 23
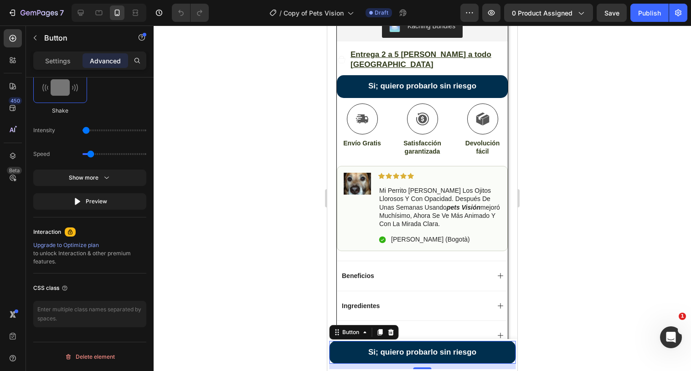
scroll to position [257, 0]
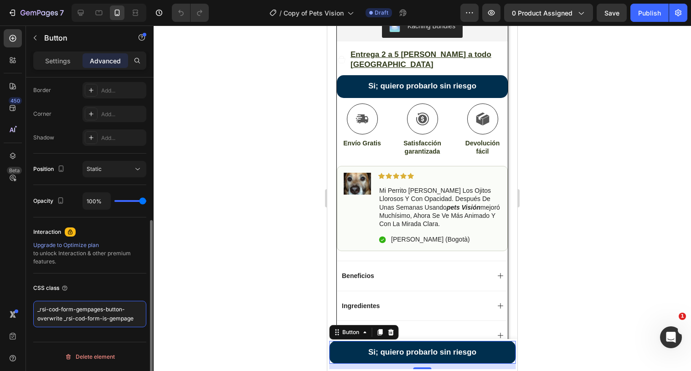
click at [114, 316] on textarea "_rsi-cod-form-gempages-button-overwrite _rsi-cod-form-is-gempage" at bounding box center [89, 314] width 113 height 26
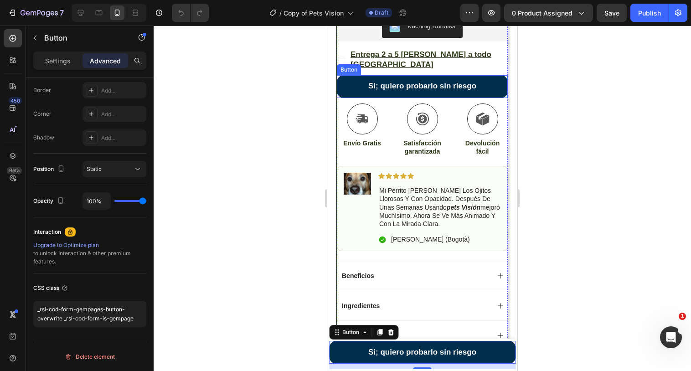
click at [345, 75] on button "Si; quiero probarlo sin riesgo" at bounding box center [422, 86] width 171 height 23
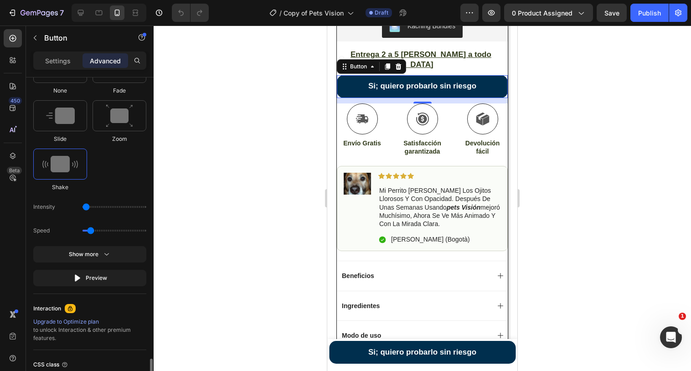
scroll to position [566, 0]
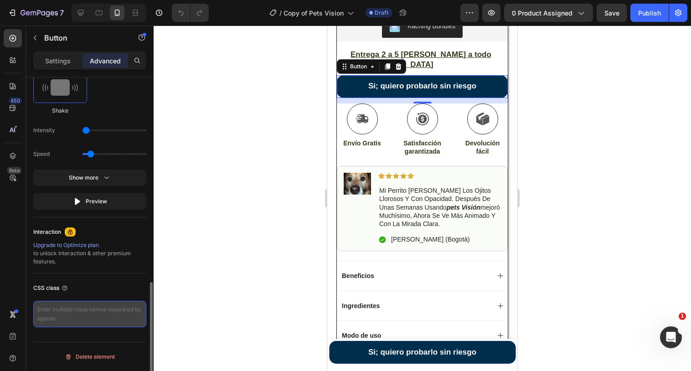
click at [74, 317] on textarea at bounding box center [89, 314] width 113 height 26
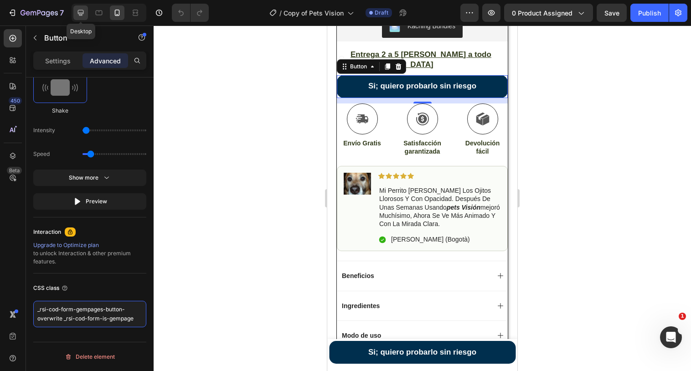
type textarea "_rsi-cod-form-gempages-button-overwrite _rsi-cod-form-is-gempage"
click at [78, 10] on icon at bounding box center [81, 13] width 6 height 6
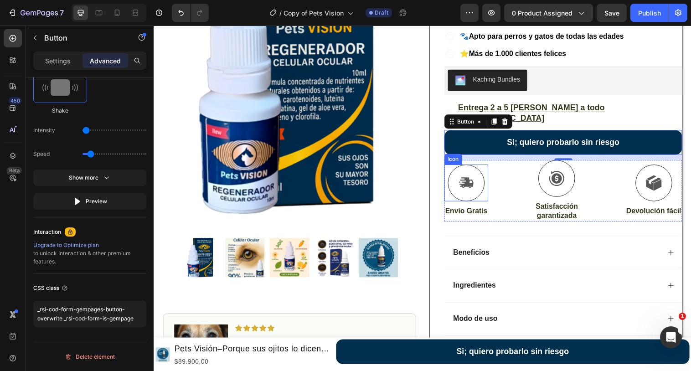
scroll to position [246, 0]
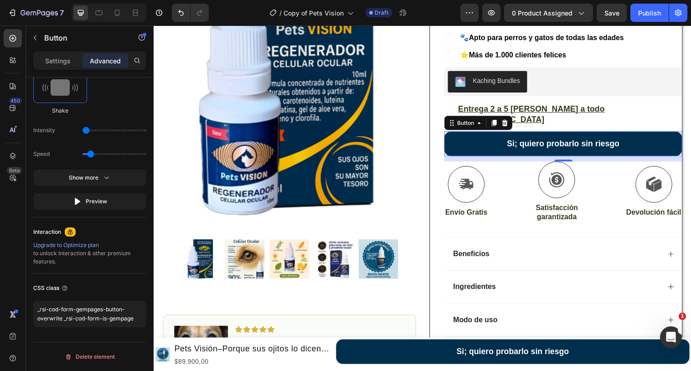
click at [465, 134] on button "Si; quiero probarlo sin riesgo" at bounding box center [570, 146] width 242 height 25
click at [650, 7] on button "Publish" at bounding box center [649, 13] width 38 height 18
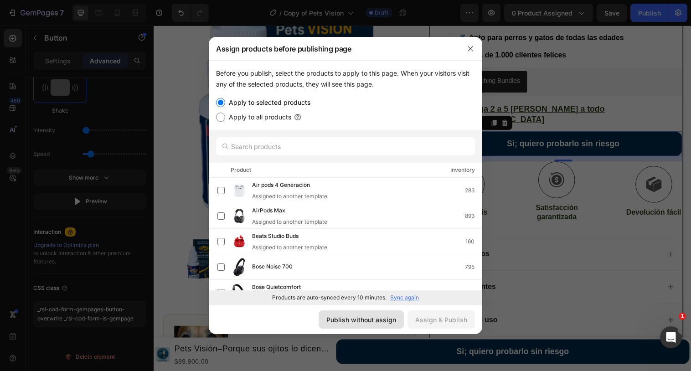
click at [357, 320] on div "Publish without assign" at bounding box center [361, 320] width 70 height 10
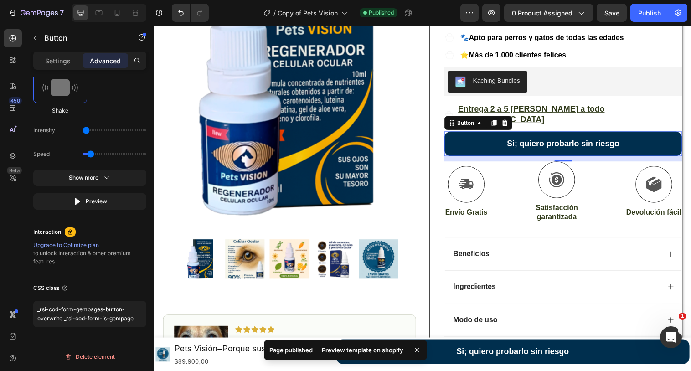
click at [355, 349] on div "Preview template on shopify" at bounding box center [362, 350] width 93 height 13
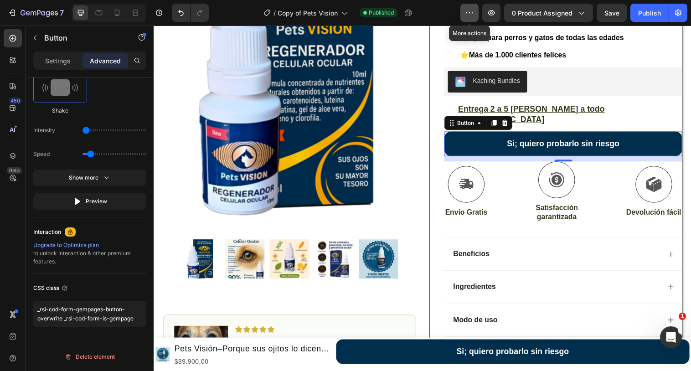
click at [471, 14] on icon "button" at bounding box center [469, 12] width 9 height 9
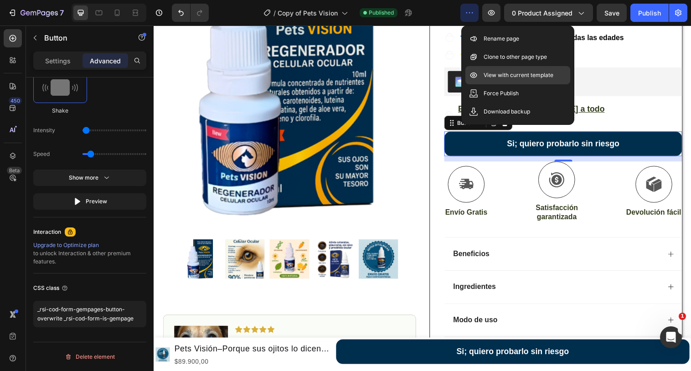
click at [483, 71] on div "View with current template" at bounding box center [517, 75] width 105 height 18
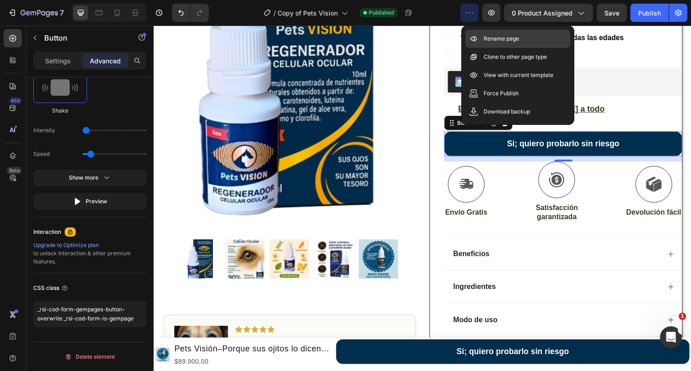
click at [483, 38] on div "Rename page" at bounding box center [517, 39] width 105 height 18
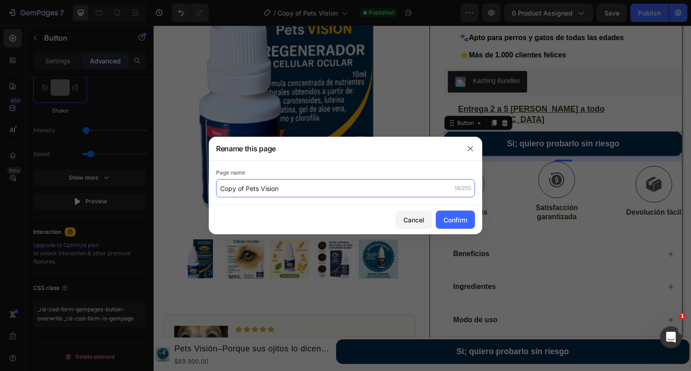
click at [216, 188] on input "Copy of Pets Vision" at bounding box center [345, 188] width 259 height 18
type input "[Liam GP] Copy of Pets Vision"
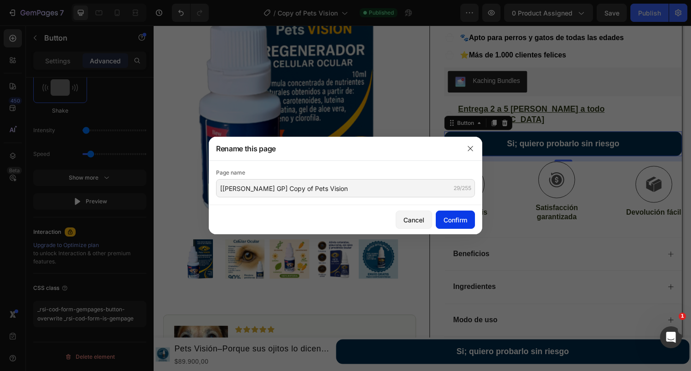
click at [463, 216] on div "Confirm" at bounding box center [455, 220] width 24 height 10
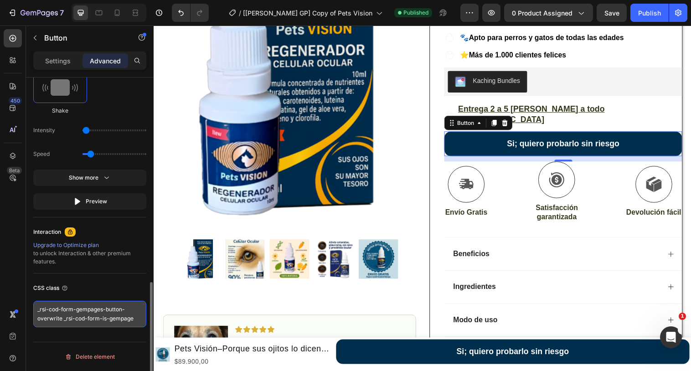
click at [119, 319] on textarea "_rsi-cod-form-gempages-button-overwrite _rsi-cod-form-is-gempage" at bounding box center [89, 314] width 113 height 26
